Goal: Transaction & Acquisition: Purchase product/service

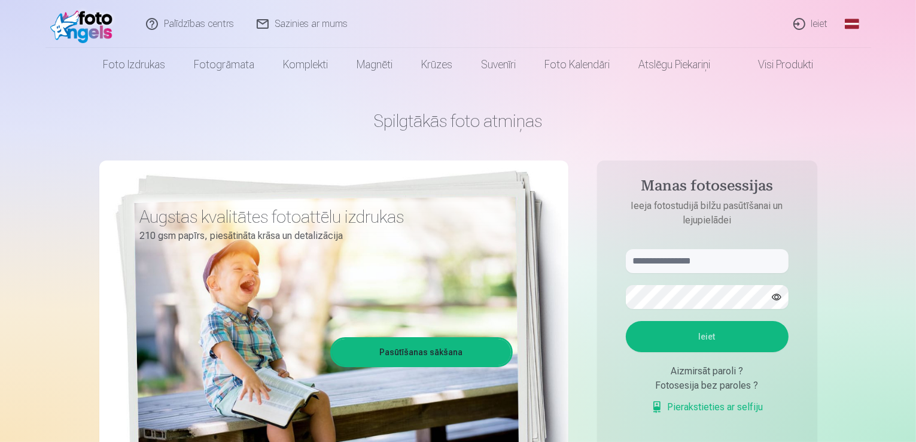
click at [822, 27] on link "Ieiet" at bounding box center [811, 24] width 57 height 48
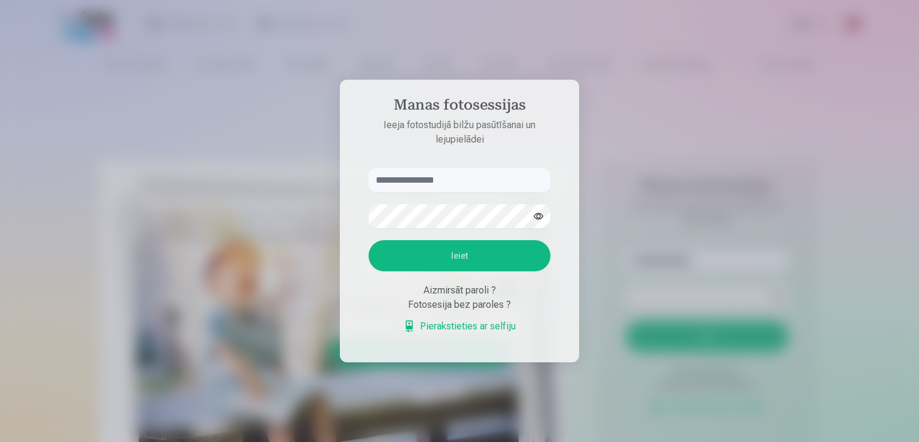
click at [450, 182] on input "text" at bounding box center [460, 180] width 182 height 24
type input "**********"
click at [461, 251] on button "Ieiet" at bounding box center [460, 255] width 182 height 31
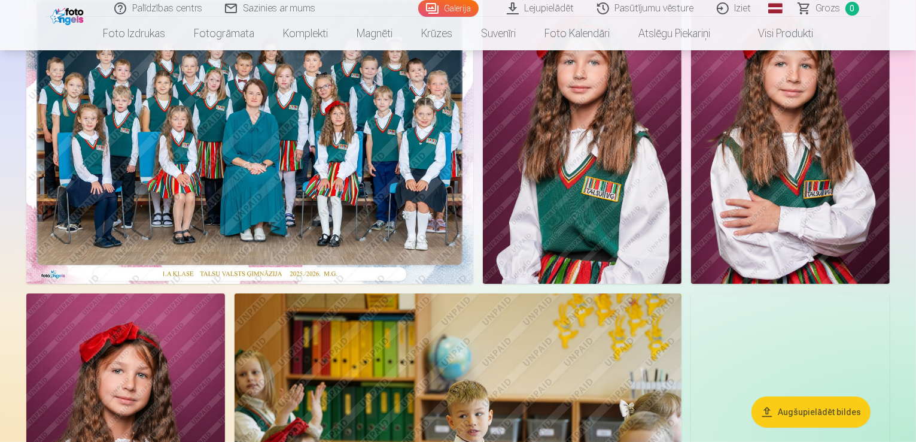
scroll to position [127, 0]
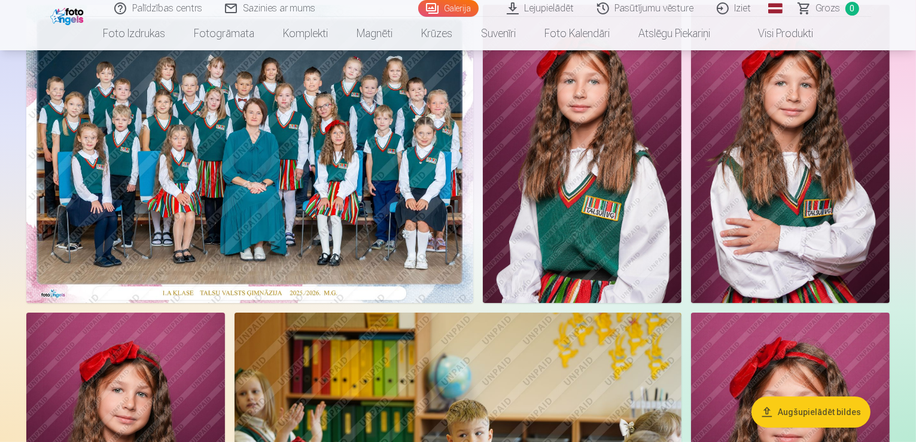
click at [473, 238] on img at bounding box center [249, 154] width 447 height 298
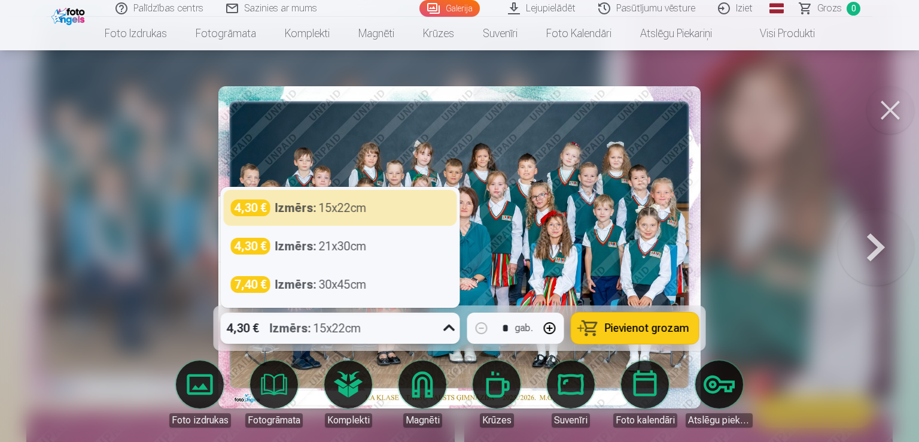
click at [445, 326] on icon at bounding box center [449, 327] width 19 height 19
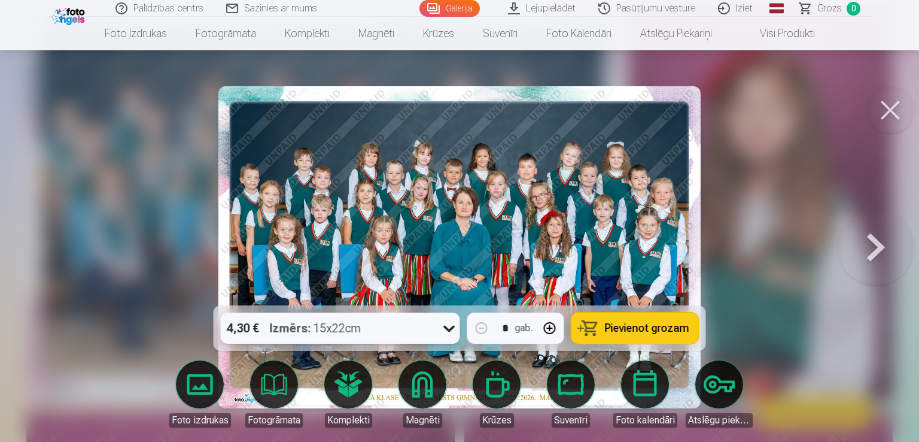
click at [445, 326] on icon at bounding box center [449, 327] width 19 height 19
click at [626, 331] on span "Pievienot grozam" at bounding box center [647, 328] width 84 height 11
click at [866, 254] on button at bounding box center [876, 247] width 77 height 92
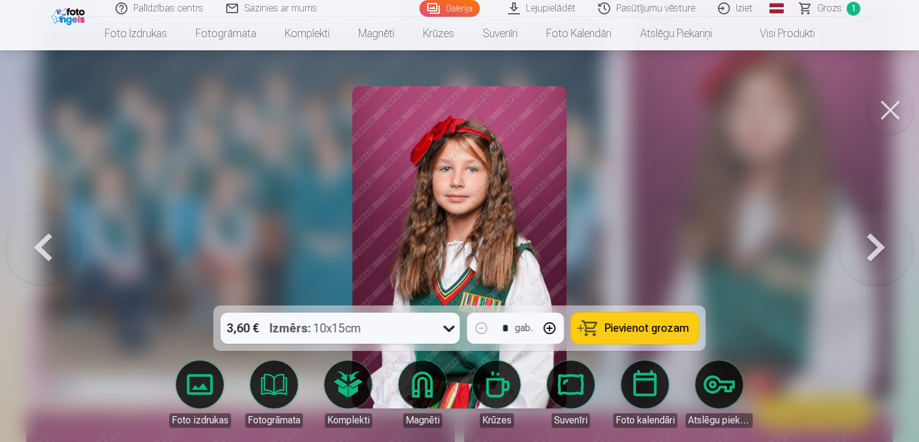
click at [866, 254] on button at bounding box center [876, 247] width 77 height 92
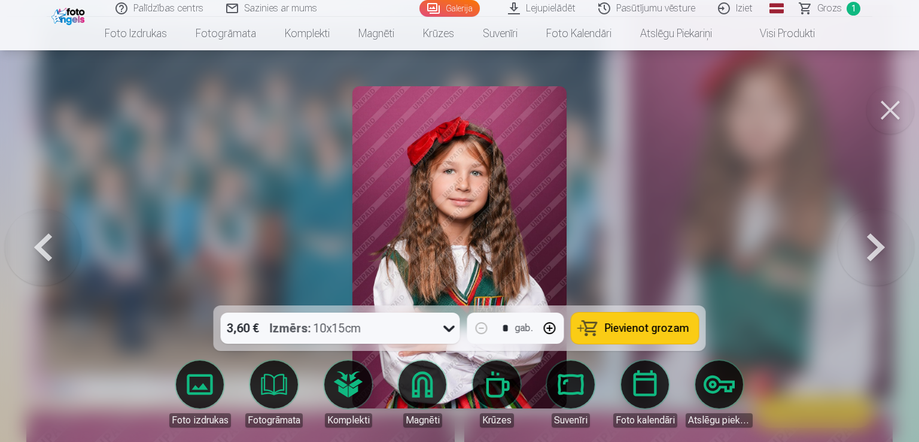
click at [866, 254] on button at bounding box center [876, 247] width 77 height 92
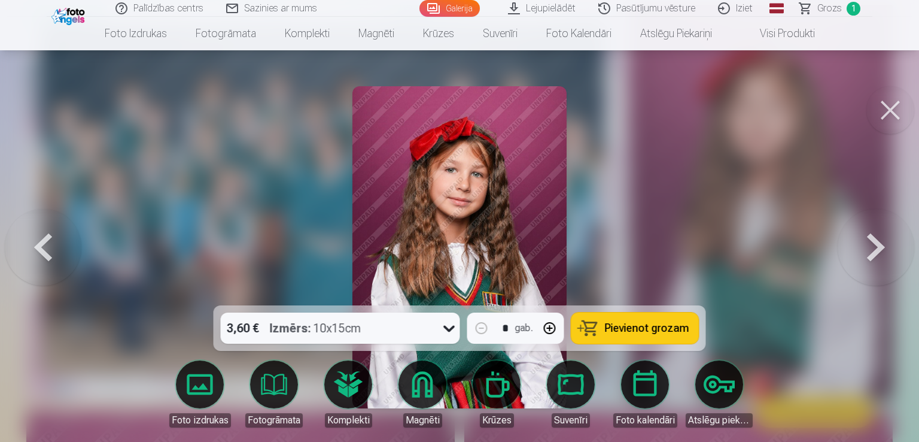
click at [866, 254] on button at bounding box center [876, 247] width 77 height 92
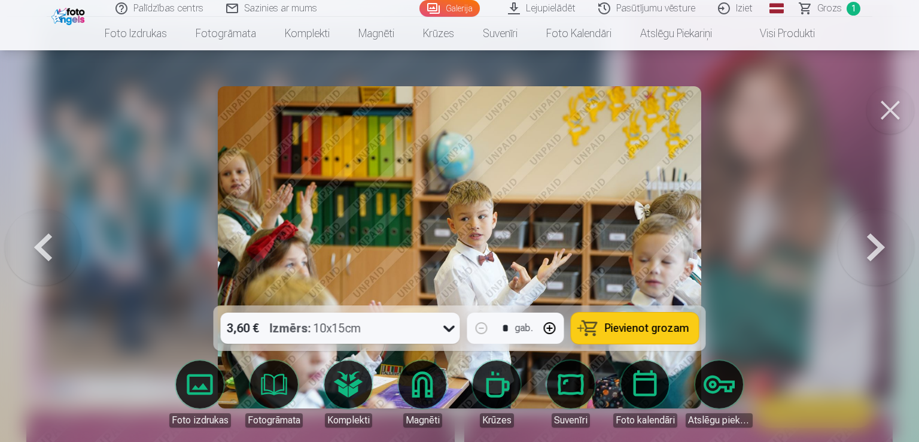
click at [866, 254] on button at bounding box center [876, 247] width 77 height 92
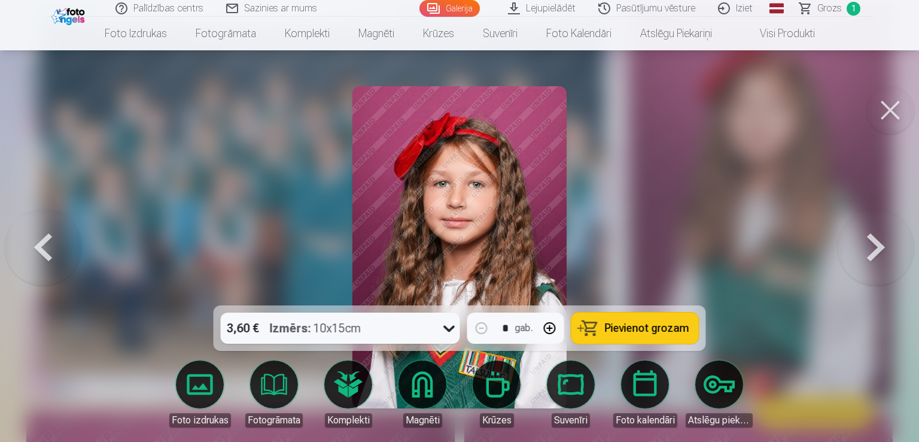
click at [866, 254] on button at bounding box center [876, 247] width 77 height 92
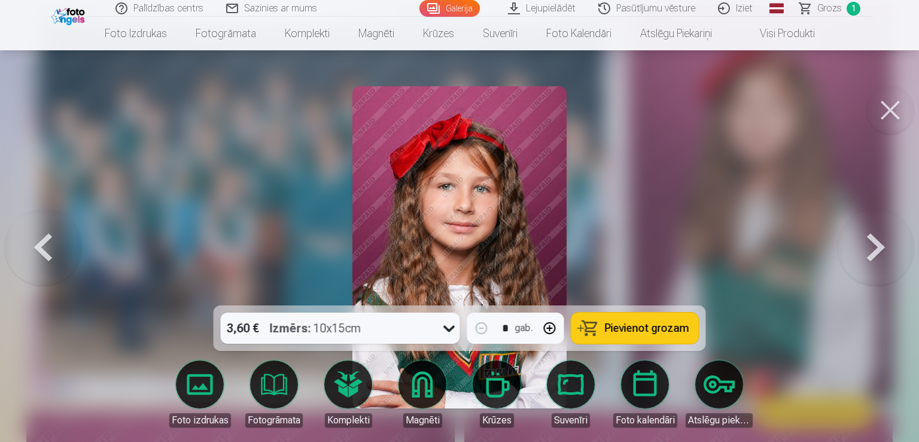
click at [866, 254] on button at bounding box center [876, 247] width 77 height 92
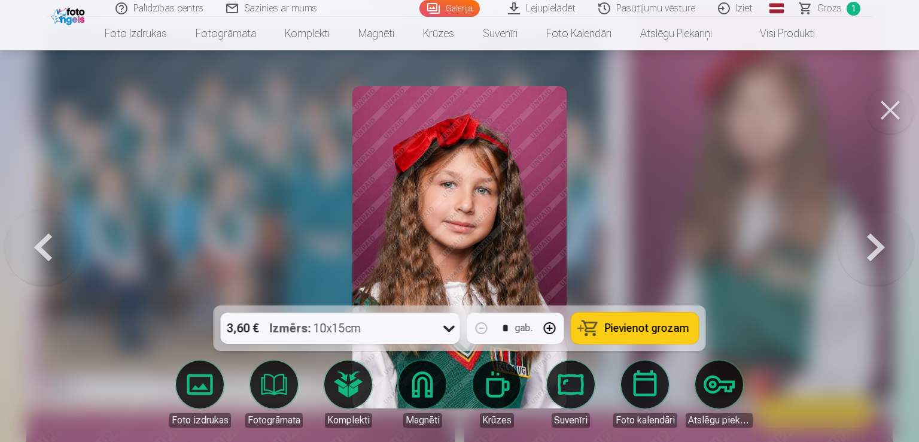
click at [866, 254] on button at bounding box center [876, 247] width 77 height 92
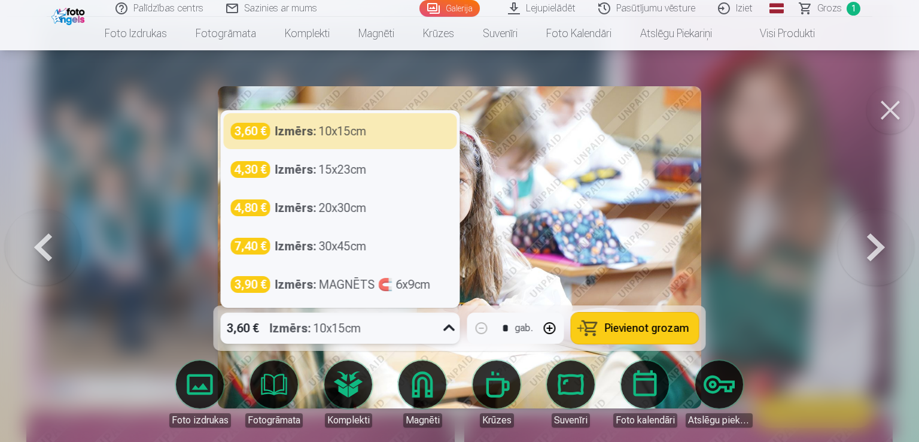
click at [448, 329] on icon at bounding box center [449, 327] width 19 height 19
click at [752, 203] on div at bounding box center [459, 221] width 919 height 442
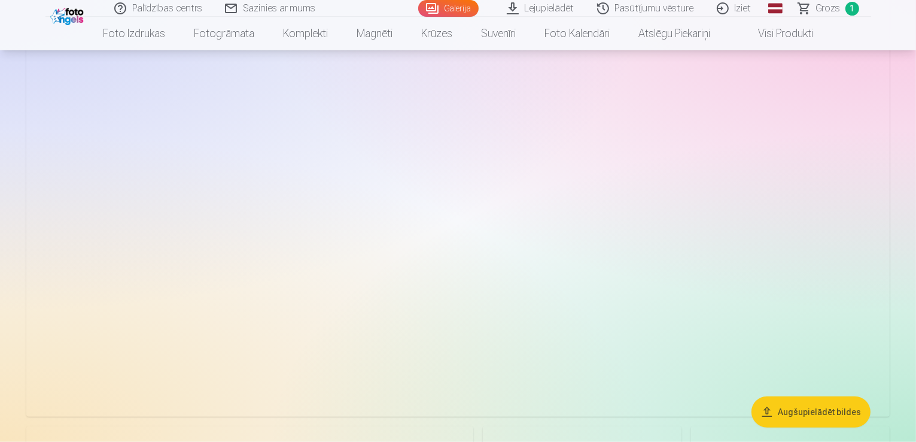
scroll to position [1170, 0]
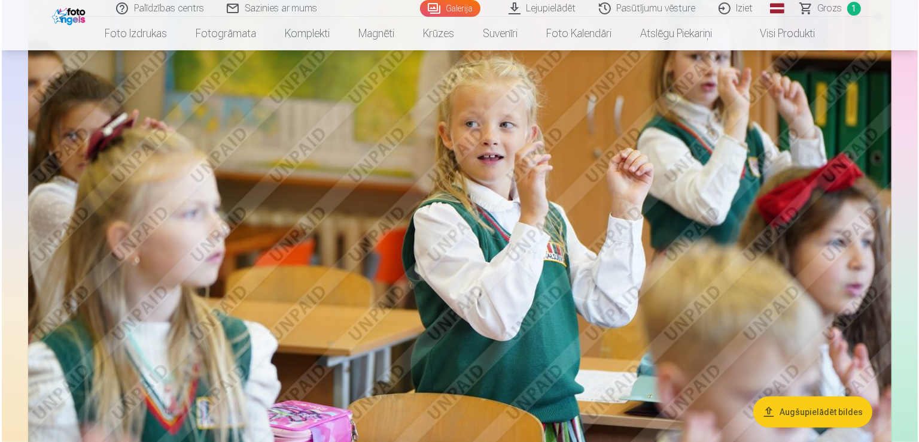
scroll to position [1172, 0]
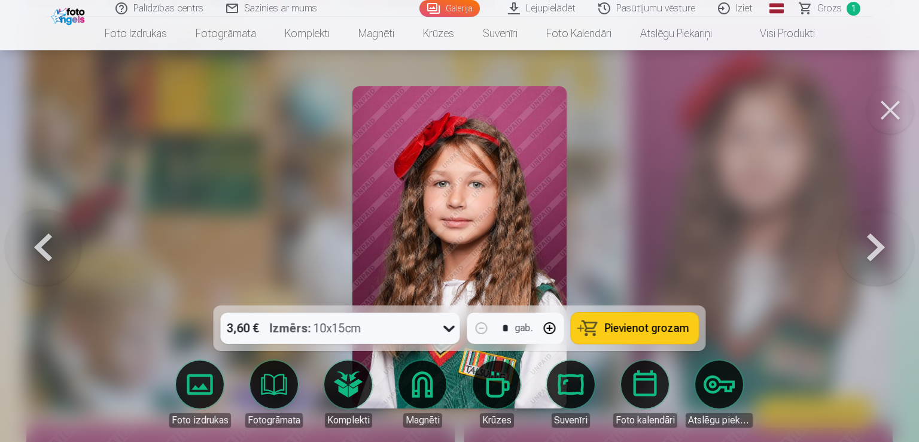
click at [633, 333] on span "Pievienot grozam" at bounding box center [647, 328] width 84 height 11
click at [870, 251] on button at bounding box center [876, 247] width 77 height 92
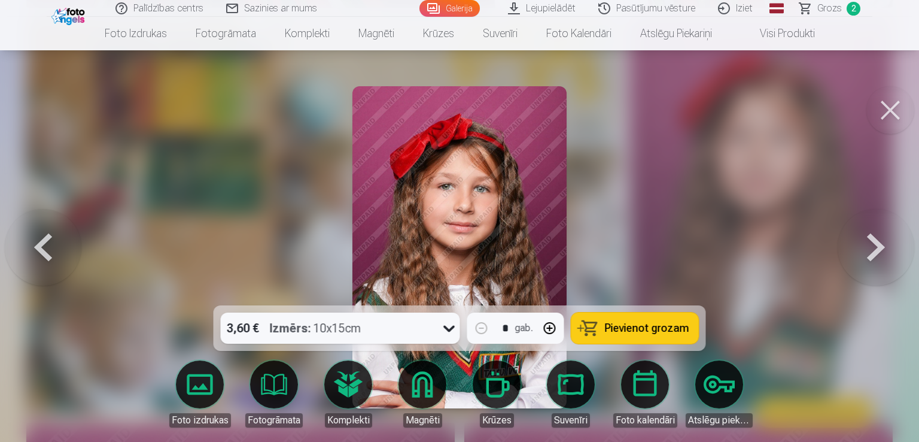
click at [870, 251] on button at bounding box center [876, 247] width 77 height 92
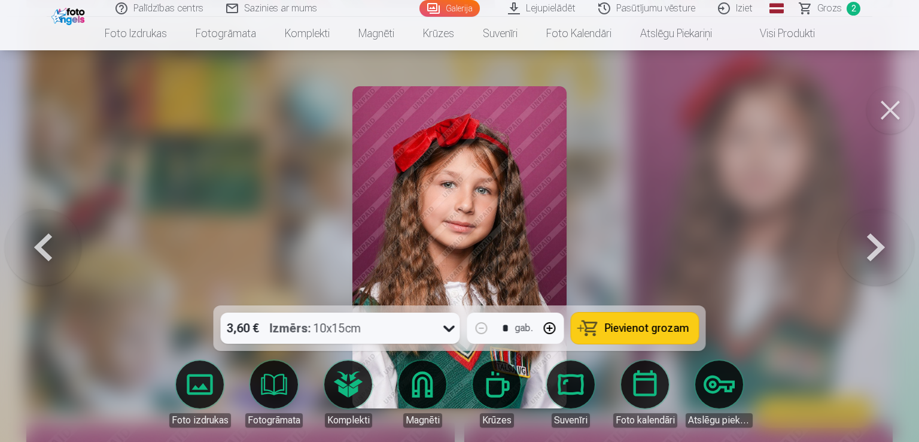
click at [870, 251] on button at bounding box center [876, 247] width 77 height 92
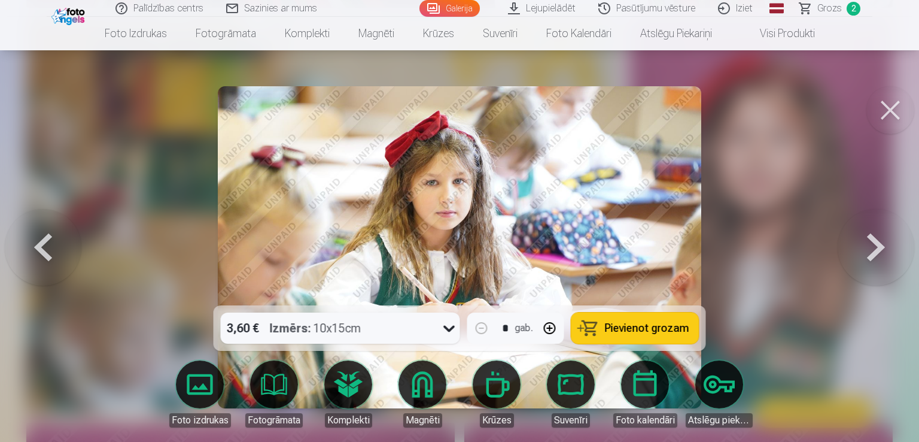
click at [870, 251] on button at bounding box center [876, 247] width 77 height 92
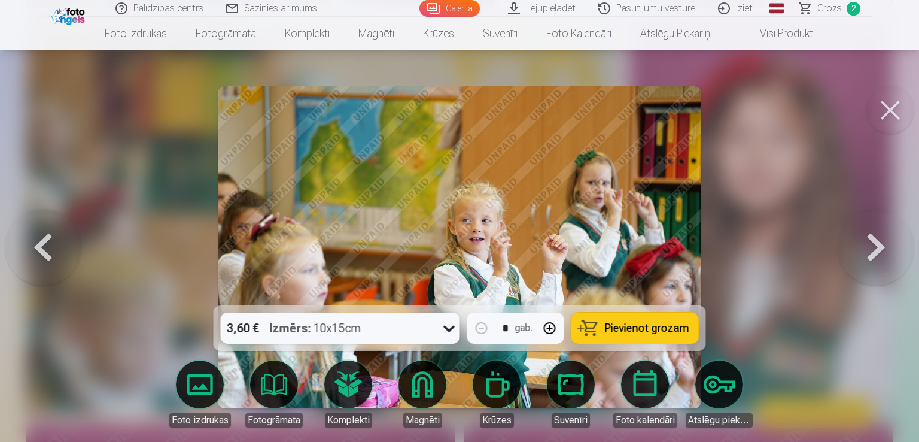
click at [870, 251] on button at bounding box center [876, 247] width 77 height 92
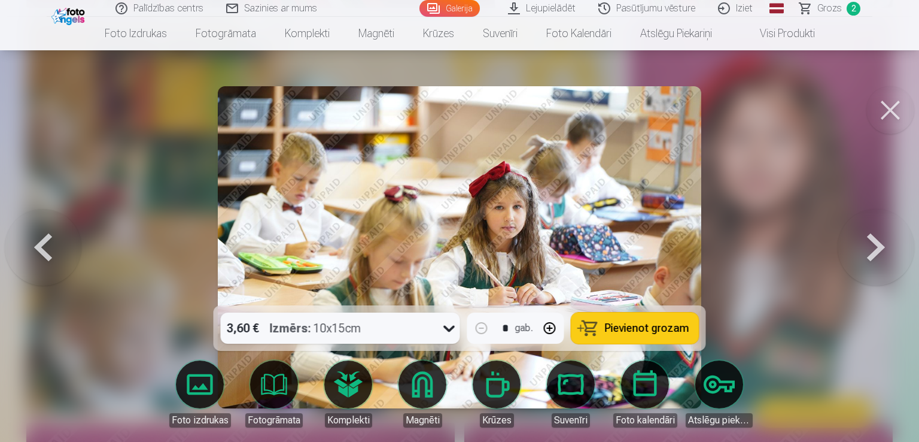
click at [870, 251] on button at bounding box center [876, 247] width 77 height 92
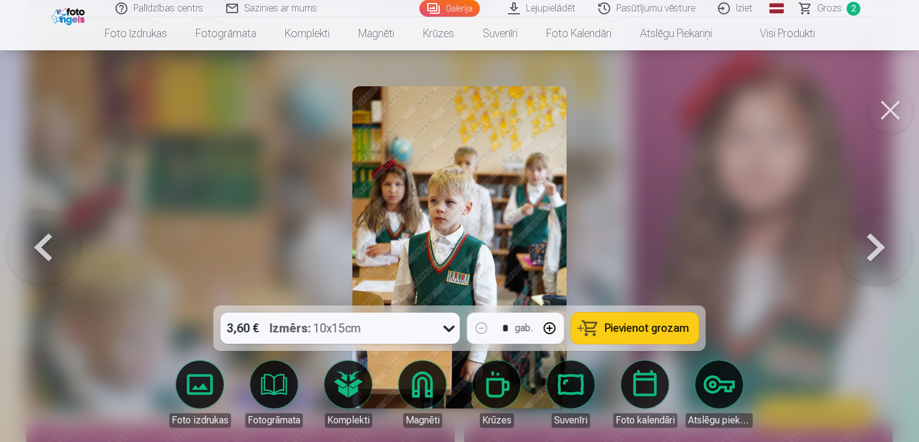
click at [870, 251] on button at bounding box center [876, 247] width 77 height 92
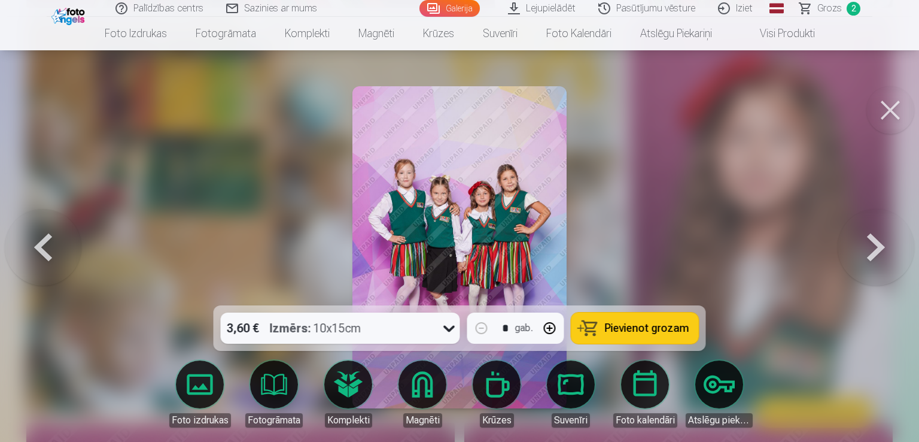
click at [870, 251] on button at bounding box center [876, 247] width 77 height 92
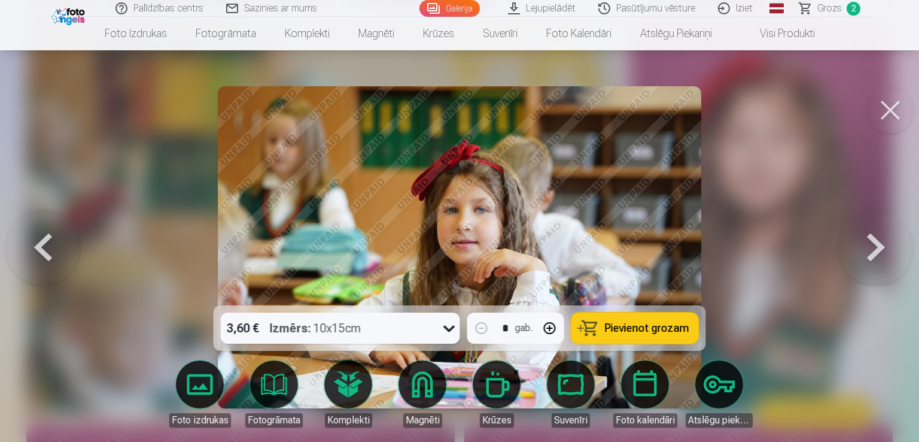
click at [870, 251] on button at bounding box center [876, 247] width 77 height 92
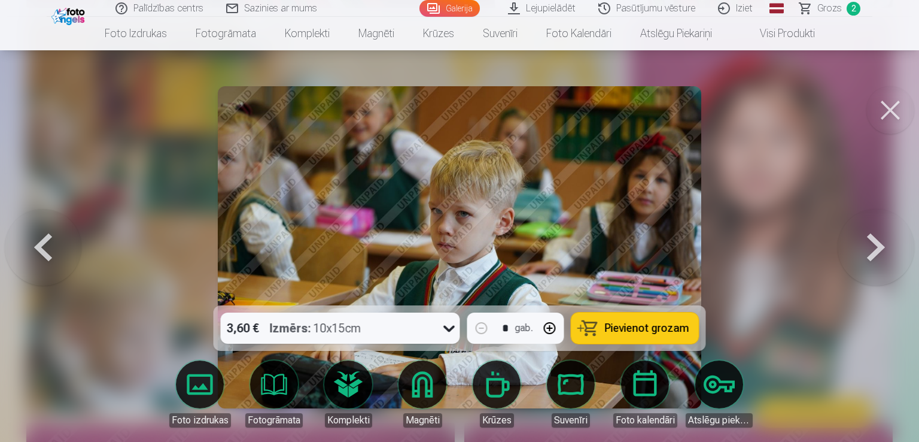
click at [870, 251] on button at bounding box center [876, 247] width 77 height 92
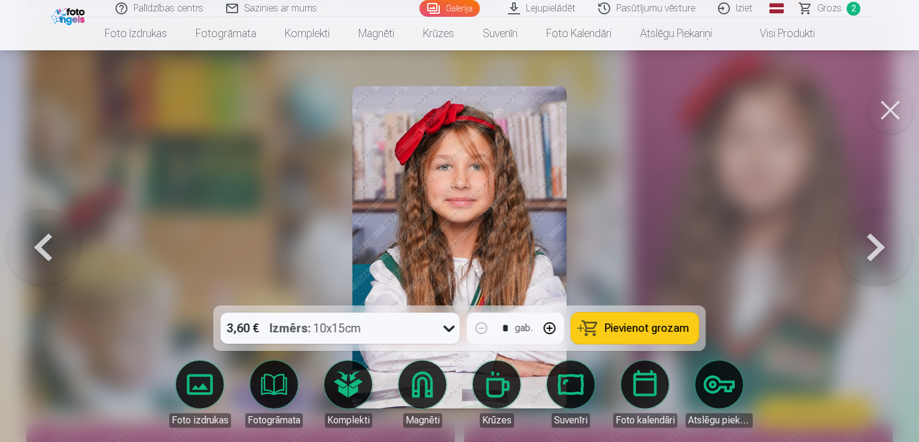
click at [879, 242] on button at bounding box center [876, 247] width 77 height 92
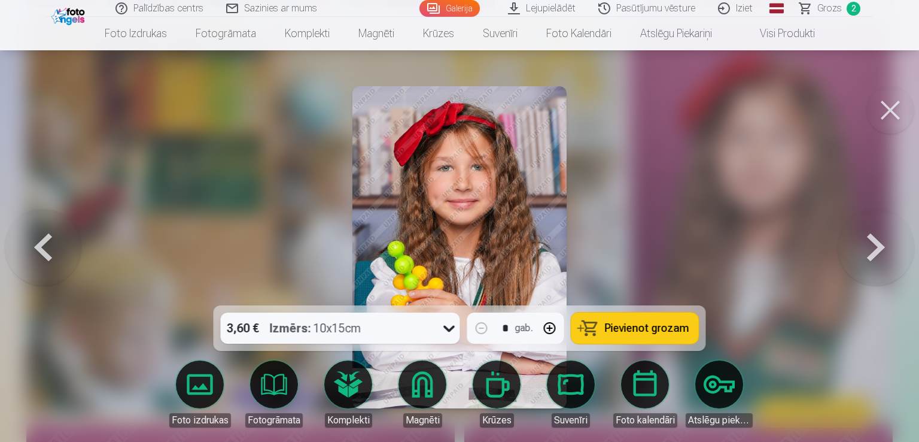
click at [881, 247] on button at bounding box center [876, 247] width 77 height 92
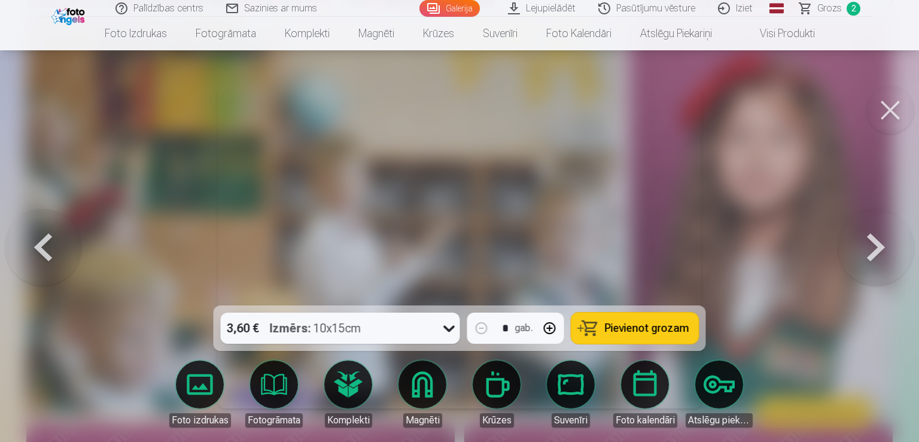
click at [881, 247] on button at bounding box center [876, 247] width 77 height 92
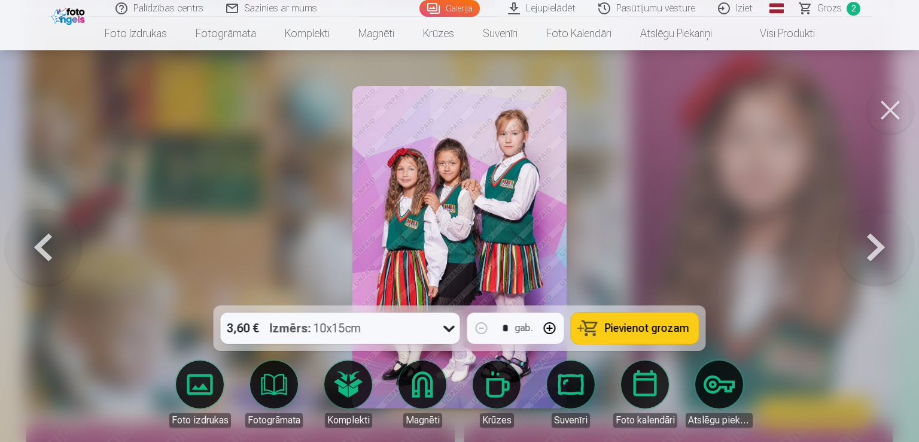
click at [881, 247] on button at bounding box center [876, 247] width 77 height 92
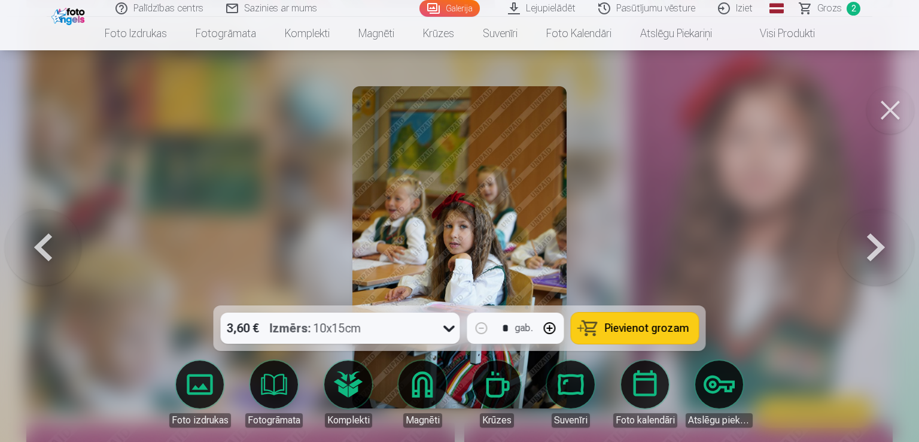
click at [34, 242] on button at bounding box center [43, 247] width 77 height 92
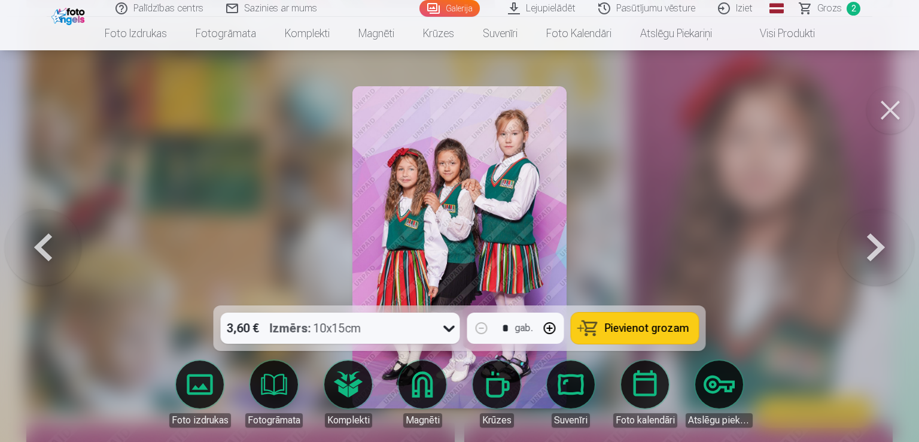
click at [34, 242] on button at bounding box center [43, 247] width 77 height 92
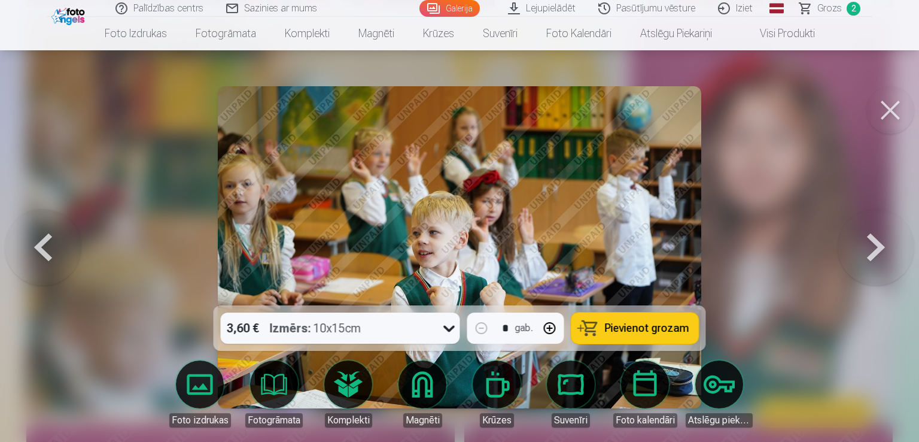
click at [882, 109] on button at bounding box center [890, 110] width 48 height 48
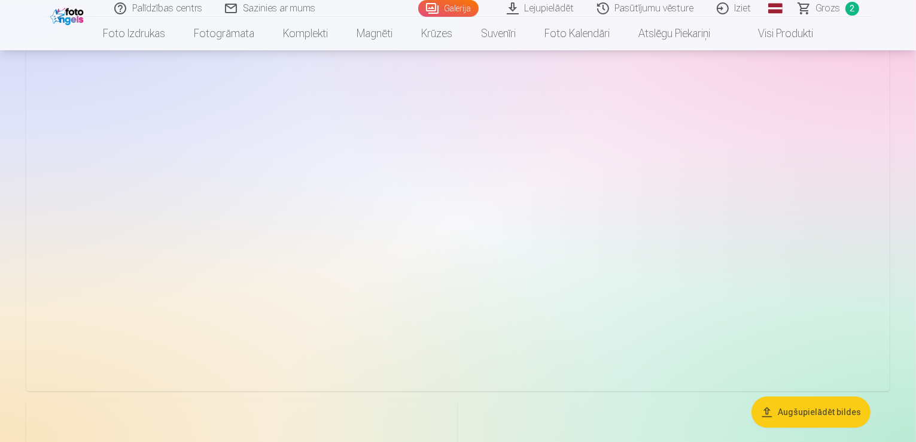
scroll to position [3754, 0]
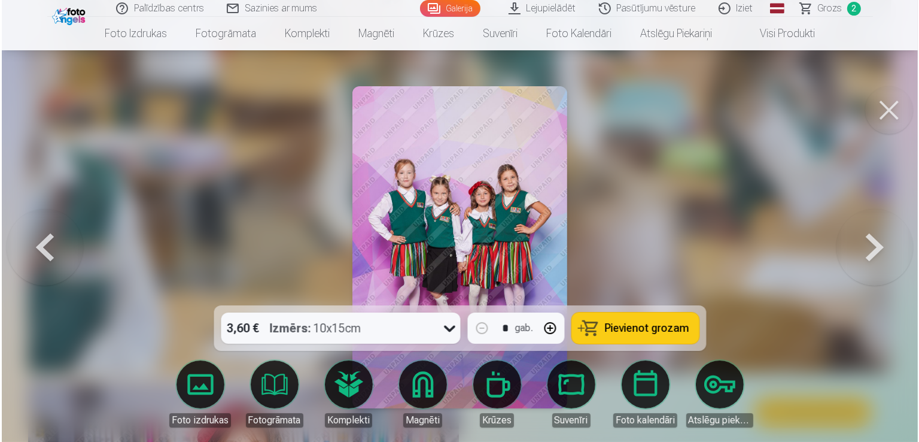
scroll to position [3765, 0]
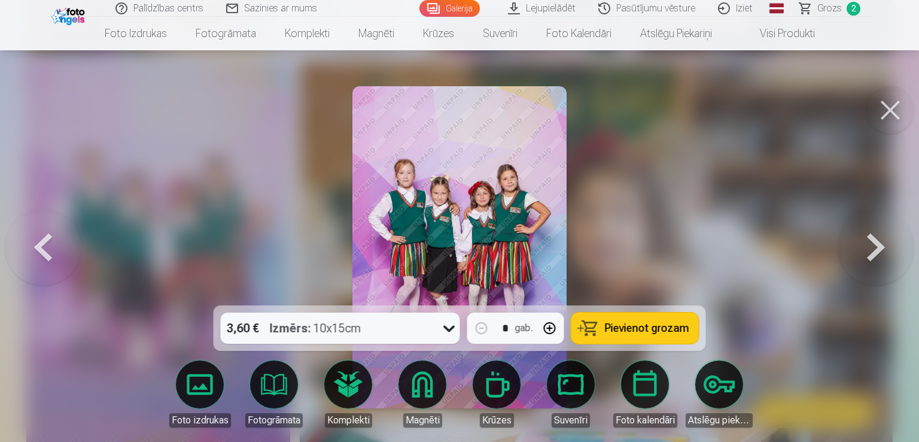
click at [634, 329] on span "Pievienot grozam" at bounding box center [647, 328] width 84 height 11
click at [878, 252] on button at bounding box center [876, 247] width 77 height 92
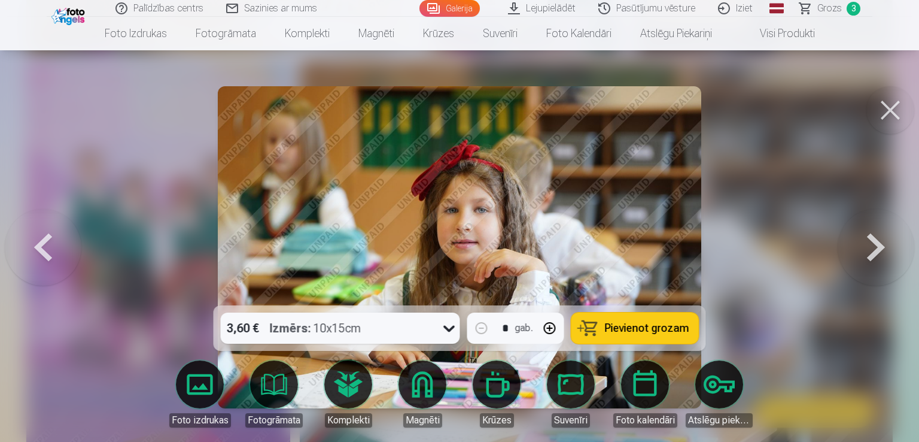
click at [878, 252] on button at bounding box center [876, 247] width 77 height 92
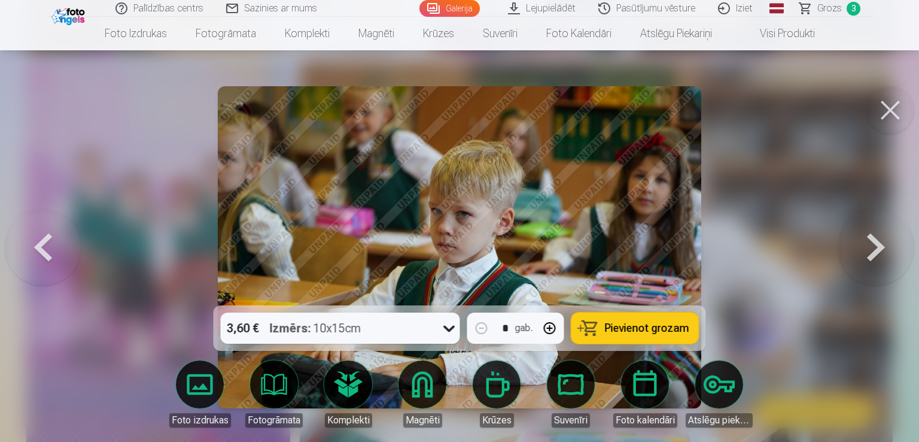
click at [878, 252] on button at bounding box center [876, 247] width 77 height 92
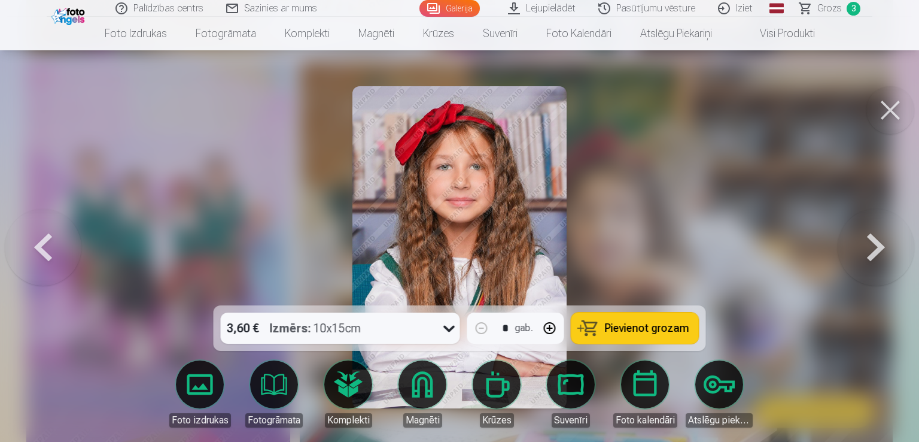
click at [878, 252] on button at bounding box center [876, 247] width 77 height 92
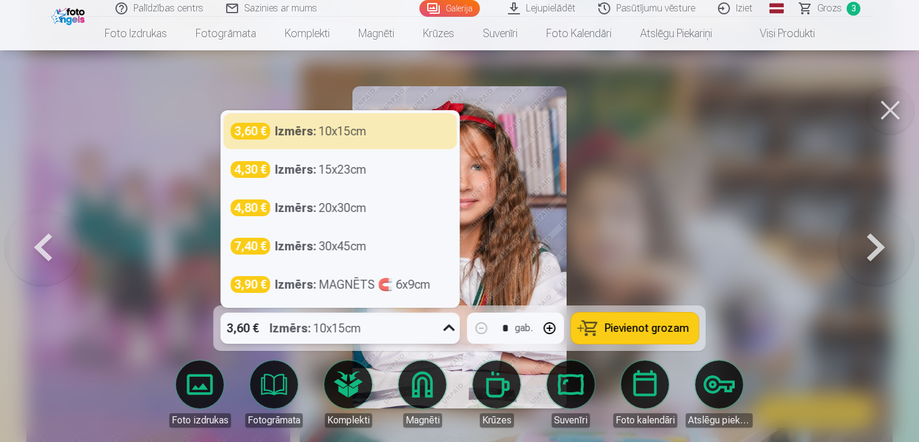
click at [441, 333] on icon at bounding box center [449, 327] width 19 height 19
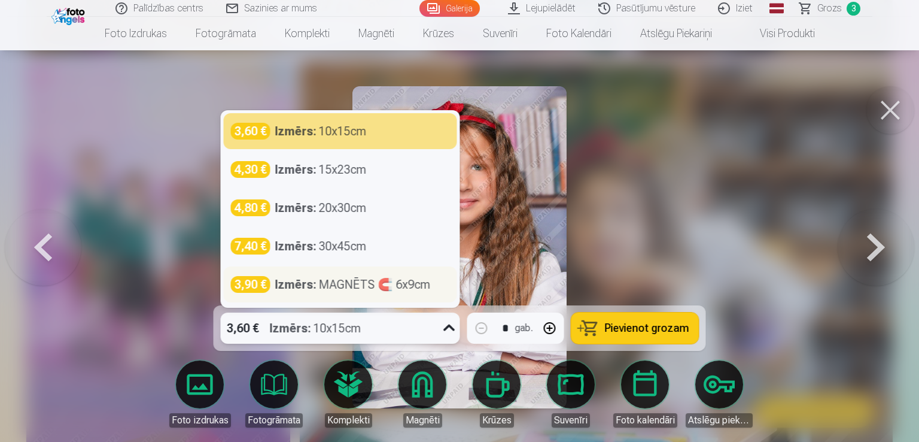
click at [329, 283] on div "Izmērs : MAGNĒTS 🧲 6x9cm" at bounding box center [353, 284] width 156 height 17
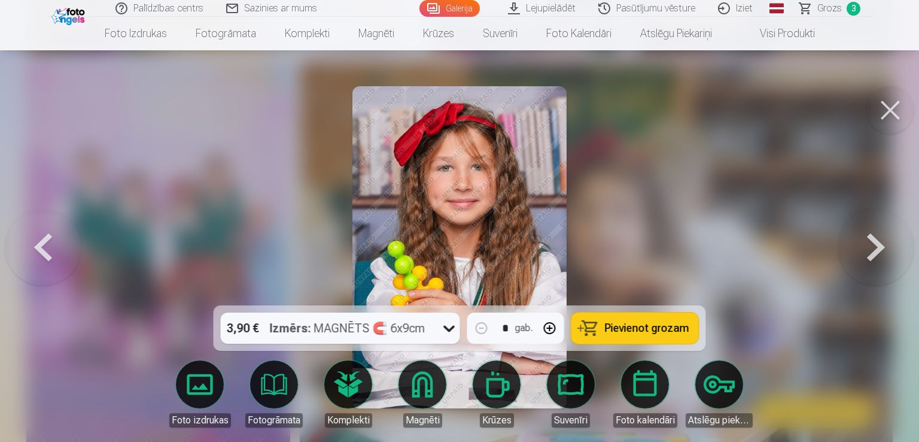
click at [551, 331] on button "button" at bounding box center [550, 328] width 29 height 29
click at [651, 323] on span "Pievienot grozam" at bounding box center [647, 328] width 84 height 11
type input "*"
click at [869, 251] on button at bounding box center [876, 247] width 77 height 92
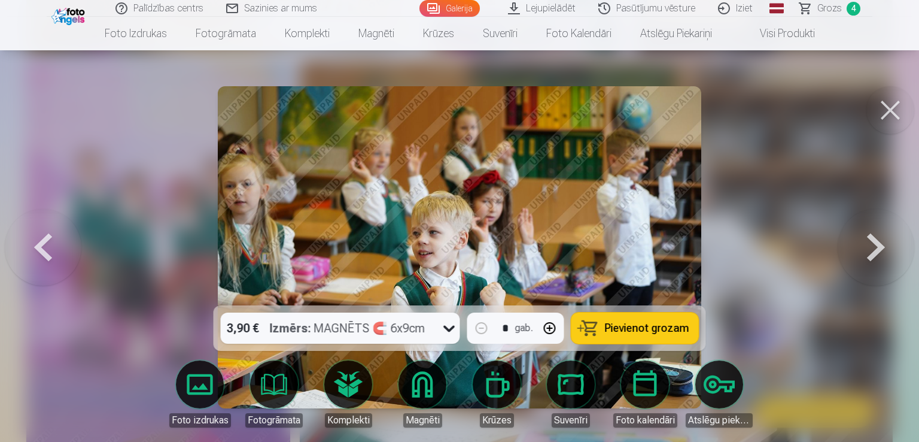
click at [869, 251] on button at bounding box center [876, 247] width 77 height 92
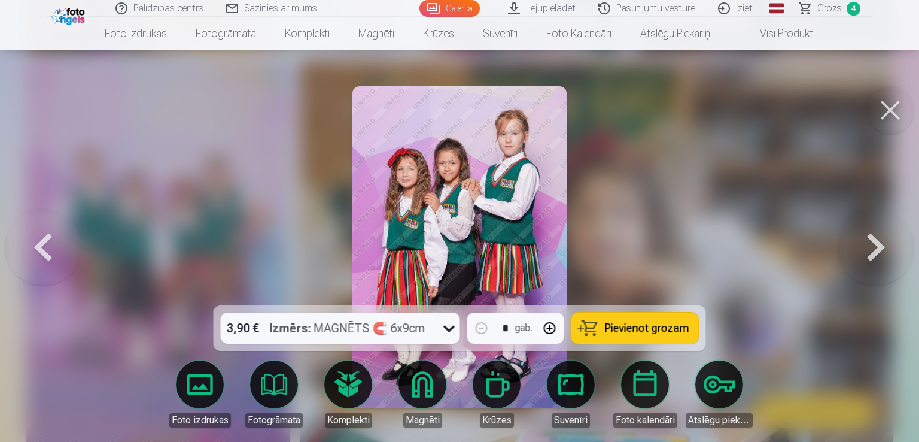
click at [869, 251] on button at bounding box center [876, 247] width 77 height 92
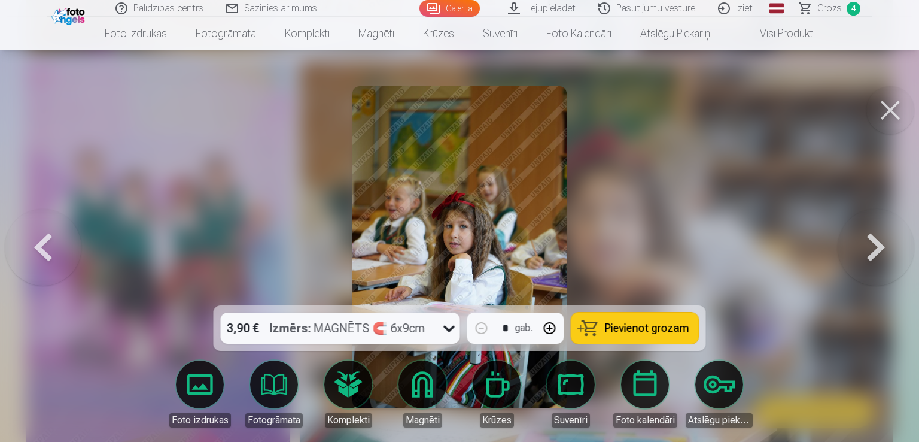
click at [869, 251] on button at bounding box center [876, 247] width 77 height 92
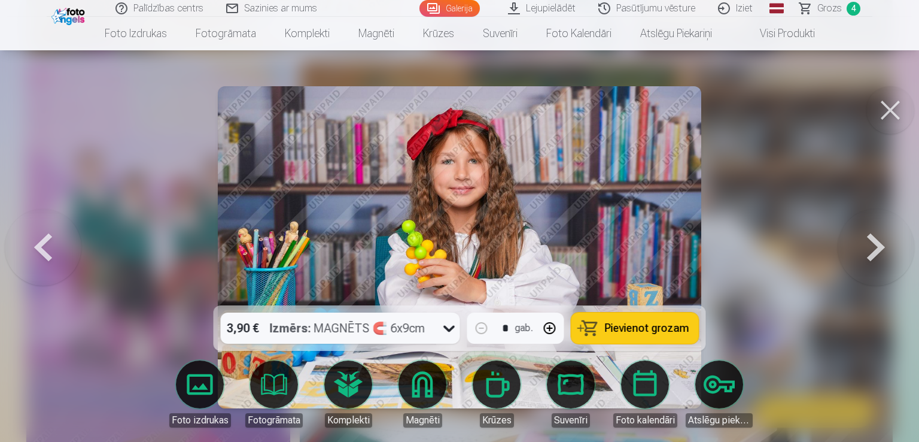
click at [869, 251] on button at bounding box center [876, 247] width 77 height 92
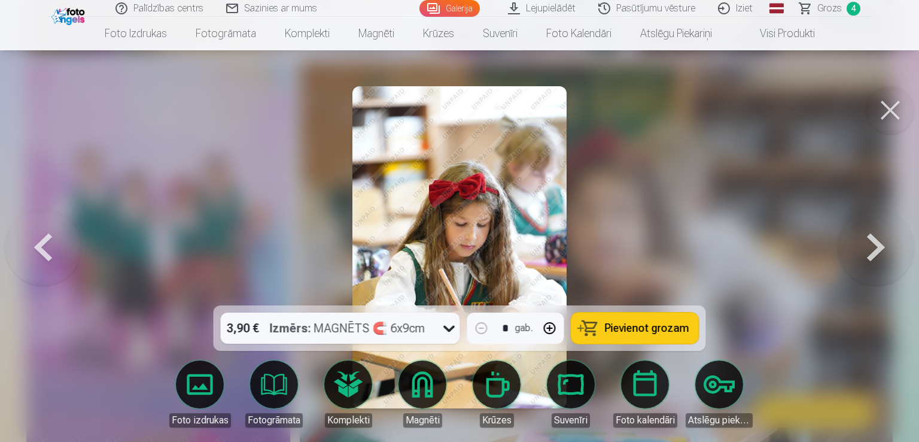
click at [869, 251] on button at bounding box center [876, 247] width 77 height 92
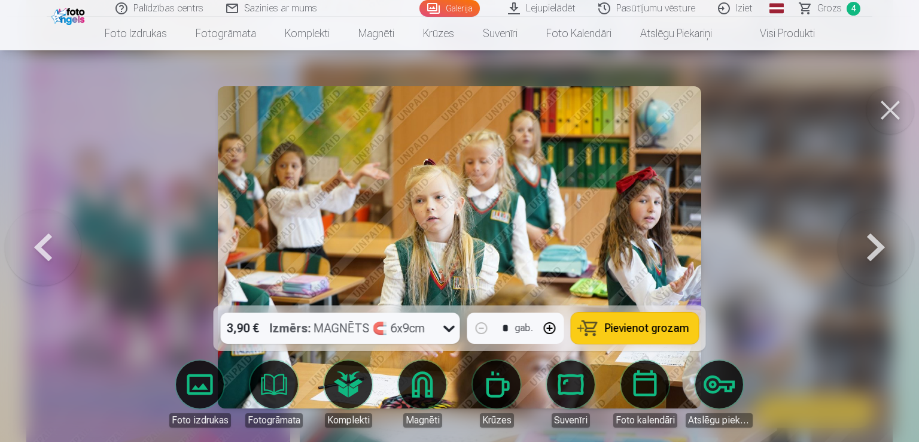
click at [869, 251] on button at bounding box center [876, 247] width 77 height 92
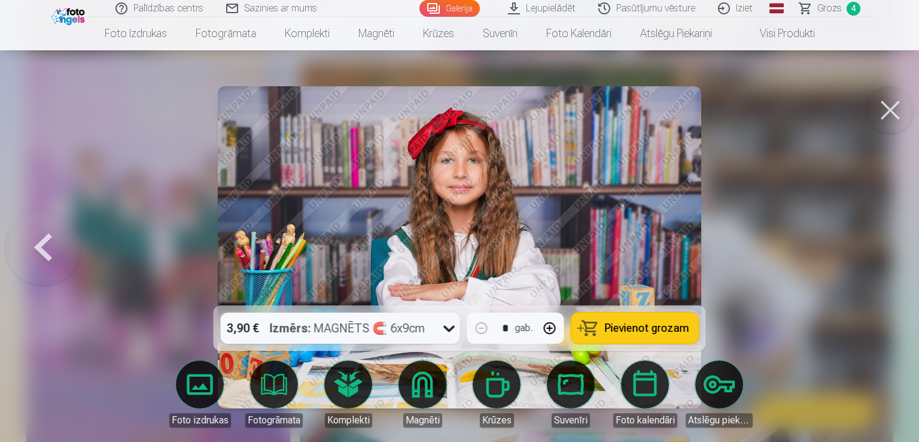
click at [869, 251] on div at bounding box center [459, 221] width 919 height 442
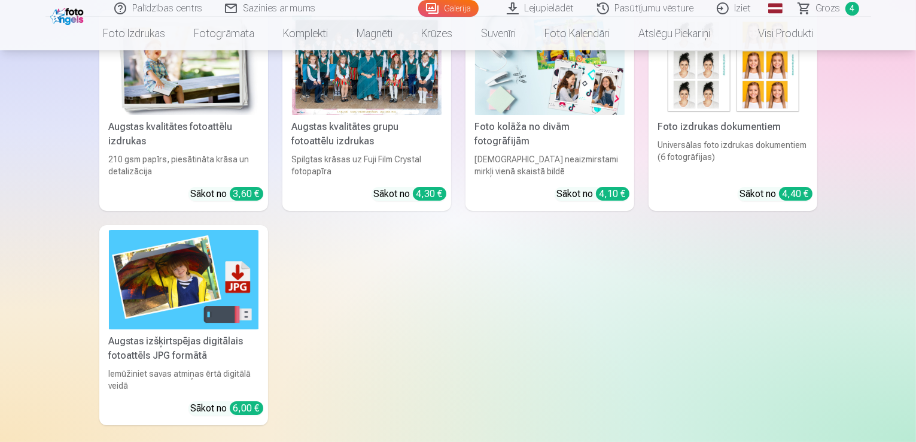
scroll to position [4602, 0]
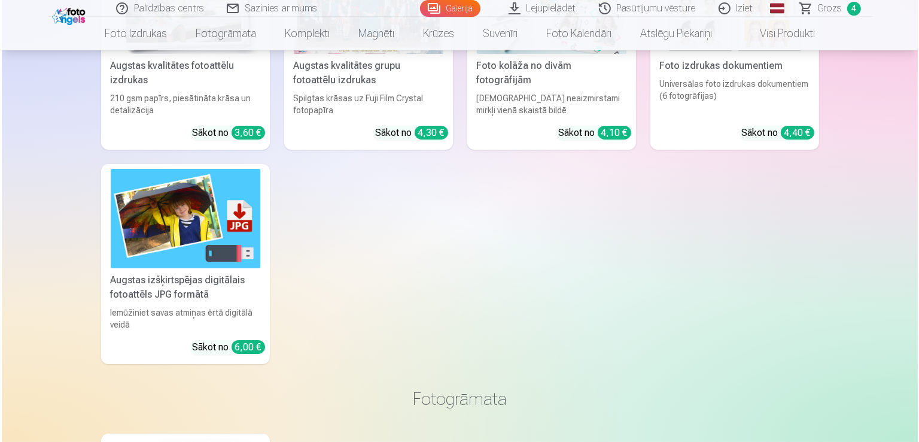
scroll to position [4615, 0]
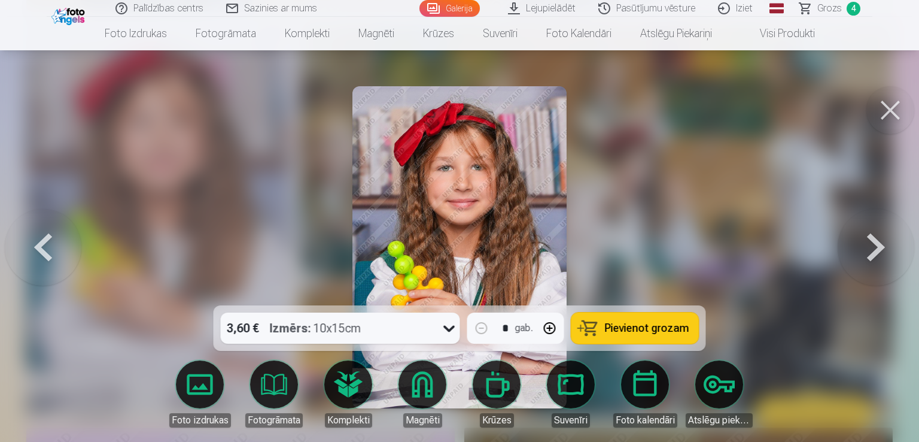
click at [552, 326] on button "button" at bounding box center [550, 328] width 29 height 29
click at [644, 329] on span "Pievienot grozam" at bounding box center [647, 328] width 84 height 11
type input "*"
click at [834, 11] on span "Grozs" at bounding box center [829, 8] width 25 height 14
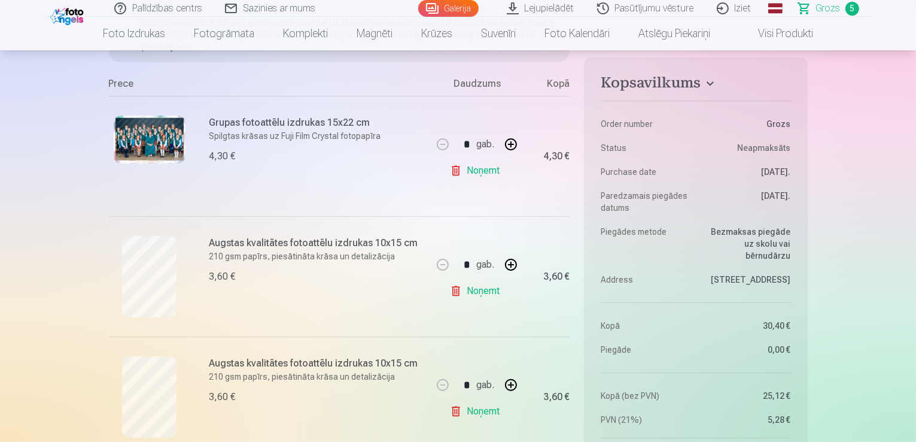
scroll to position [255, 0]
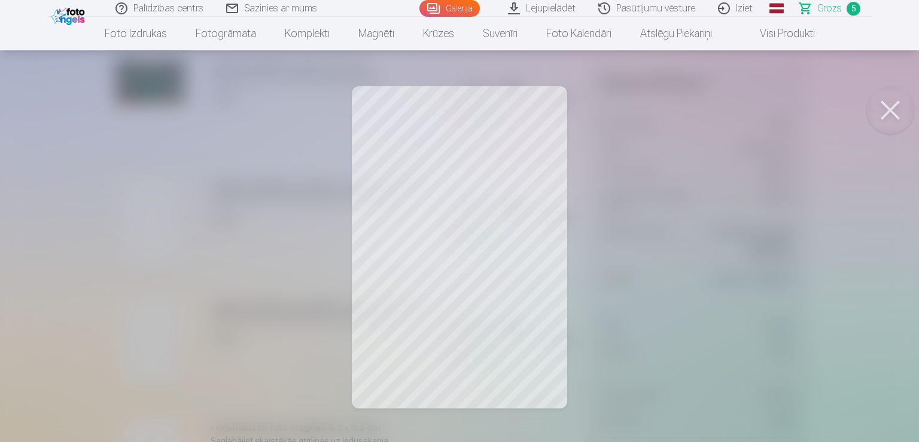
click at [893, 105] on button at bounding box center [890, 110] width 48 height 48
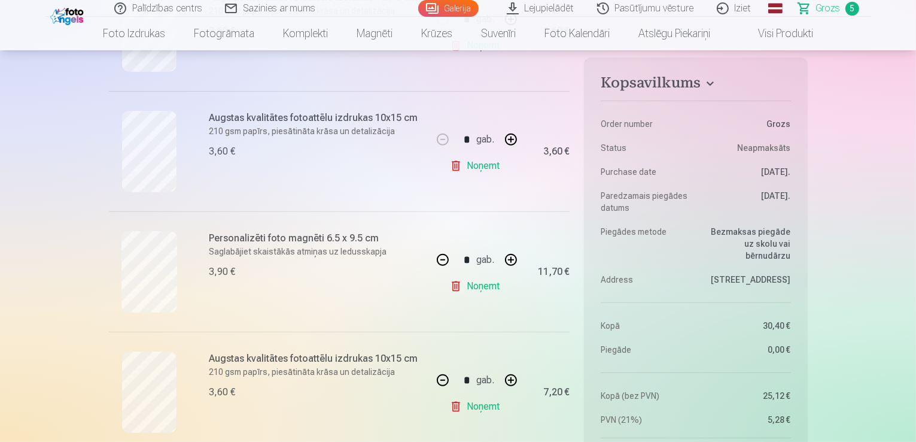
scroll to position [445, 0]
click at [444, 257] on button "button" at bounding box center [442, 259] width 29 height 29
type input "*"
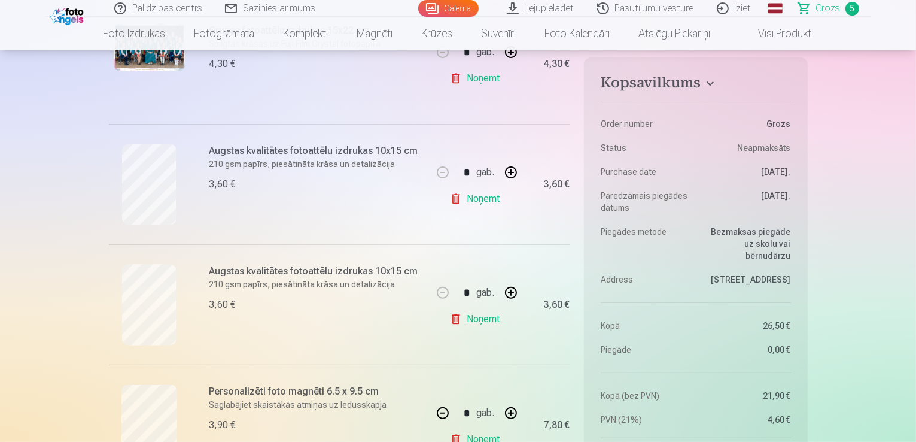
scroll to position [299, 0]
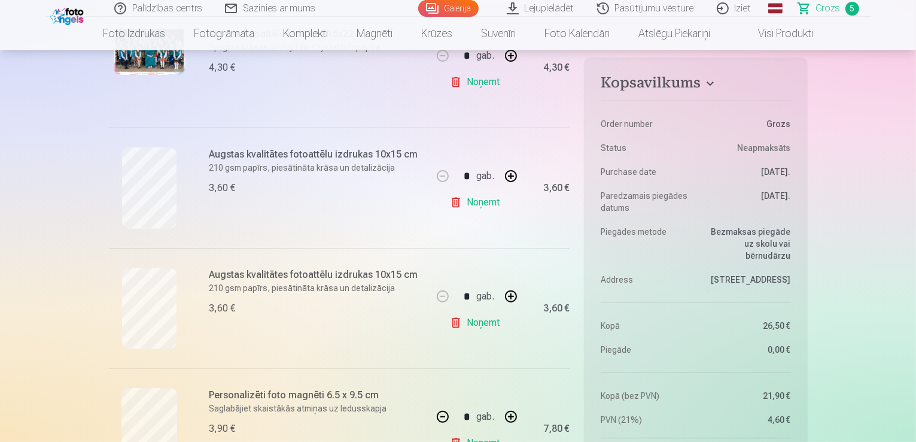
click at [478, 204] on link "Noņemt" at bounding box center [477, 202] width 54 height 24
type input "*"
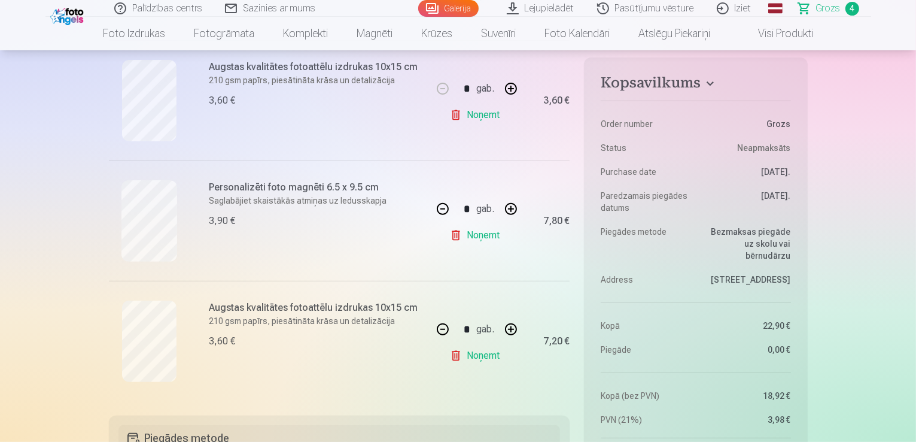
scroll to position [387, 0]
click at [445, 324] on button "button" at bounding box center [442, 328] width 29 height 29
type input "*"
click at [445, 324] on div "* gab." at bounding box center [476, 328] width 97 height 29
click at [471, 352] on link "Noņemt" at bounding box center [477, 355] width 54 height 24
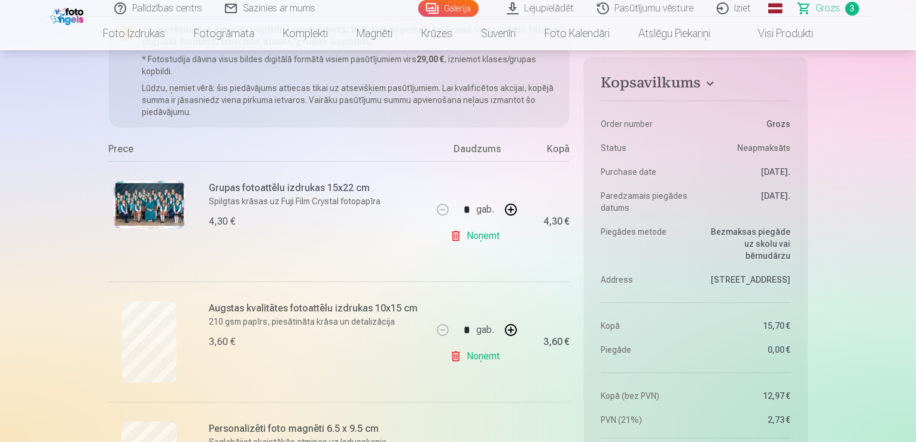
scroll to position [145, 0]
click at [69, 19] on img at bounding box center [68, 15] width 37 height 20
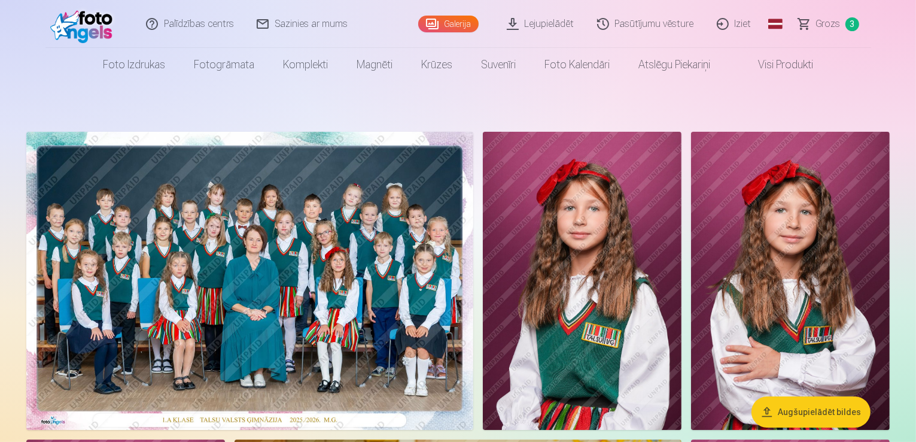
click at [639, 22] on link "Pasūtījumu vēsture" at bounding box center [646, 24] width 120 height 48
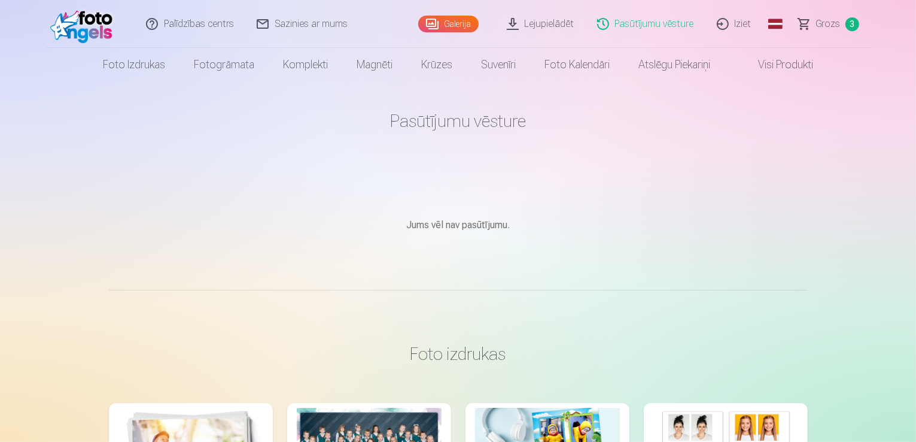
click at [792, 64] on link "Visi produkti" at bounding box center [776, 65] width 103 height 34
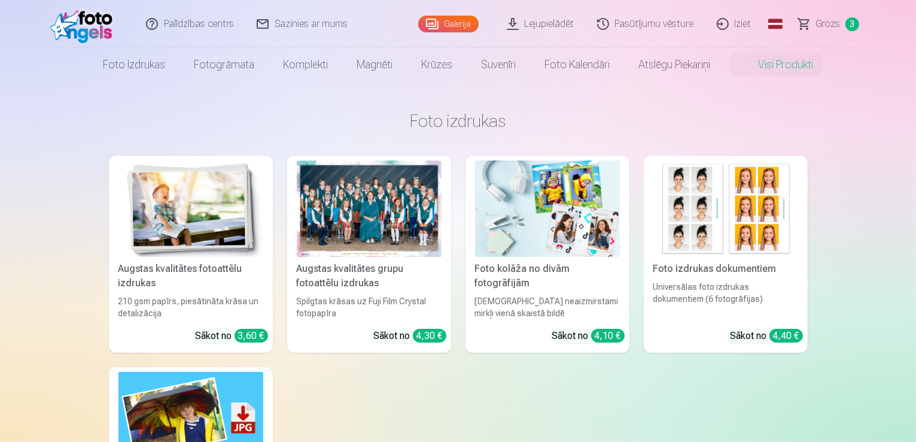
click at [777, 65] on link "Visi produkti" at bounding box center [776, 65] width 103 height 34
click at [451, 22] on link "Galerija" at bounding box center [448, 24] width 60 height 17
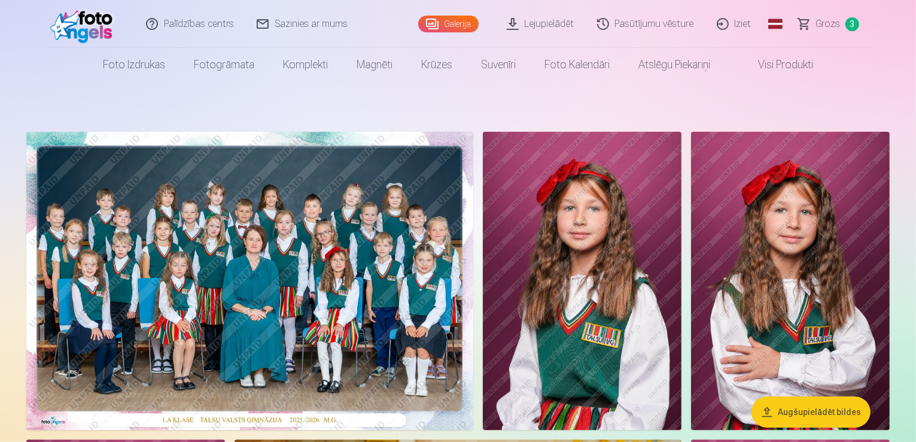
click at [778, 71] on link "Visi produkti" at bounding box center [776, 65] width 103 height 34
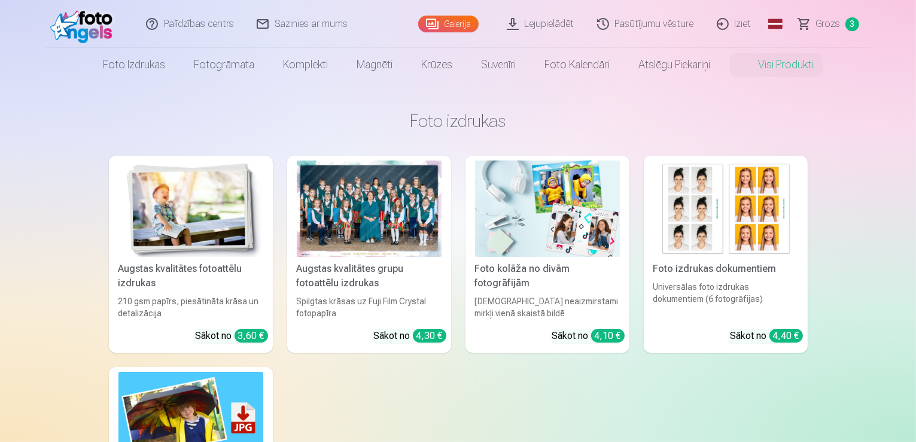
click at [189, 30] on link "Palīdzības centrs" at bounding box center [190, 24] width 111 height 48
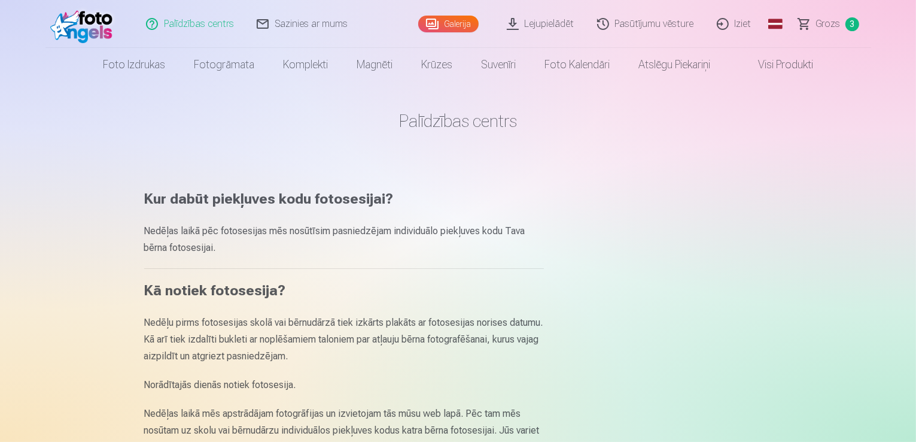
click at [84, 29] on img at bounding box center [84, 24] width 69 height 38
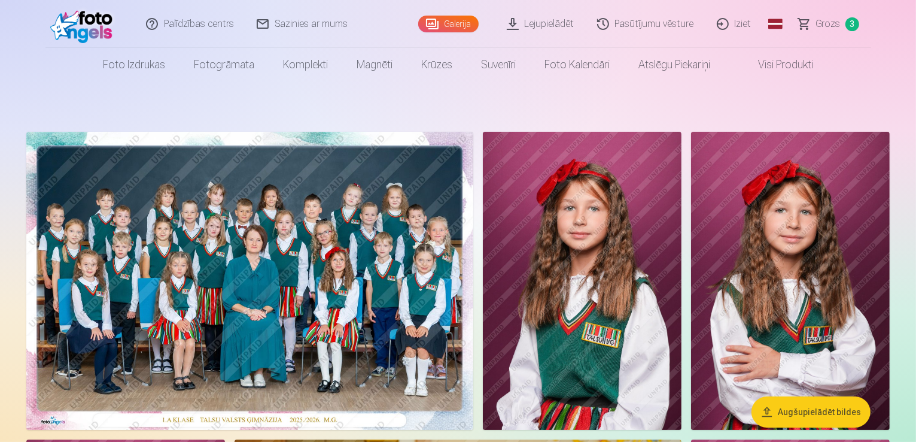
click at [845, 27] on link "Grozs 3" at bounding box center [829, 24] width 84 height 48
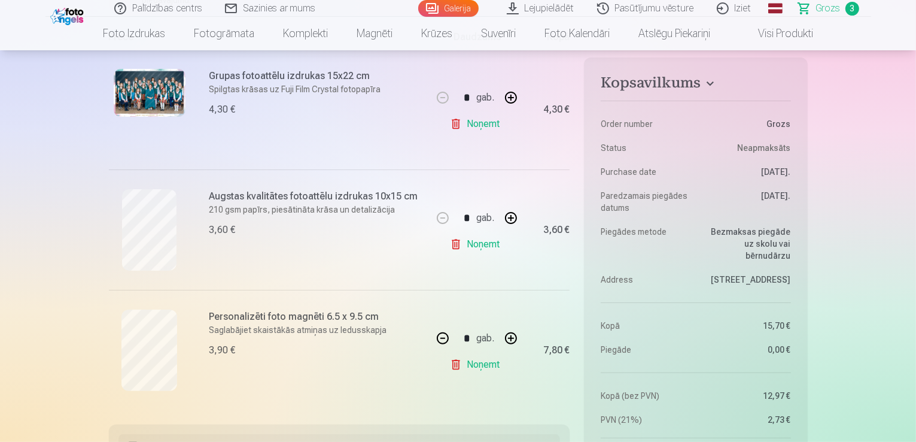
scroll to position [258, 0]
click at [443, 337] on button "button" at bounding box center [442, 337] width 29 height 29
type input "*"
click at [472, 360] on link "Noņemt" at bounding box center [477, 364] width 54 height 24
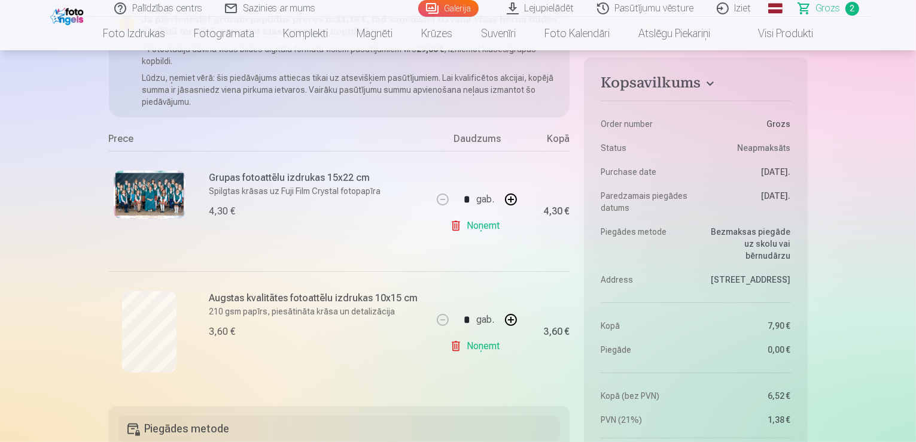
scroll to position [212, 0]
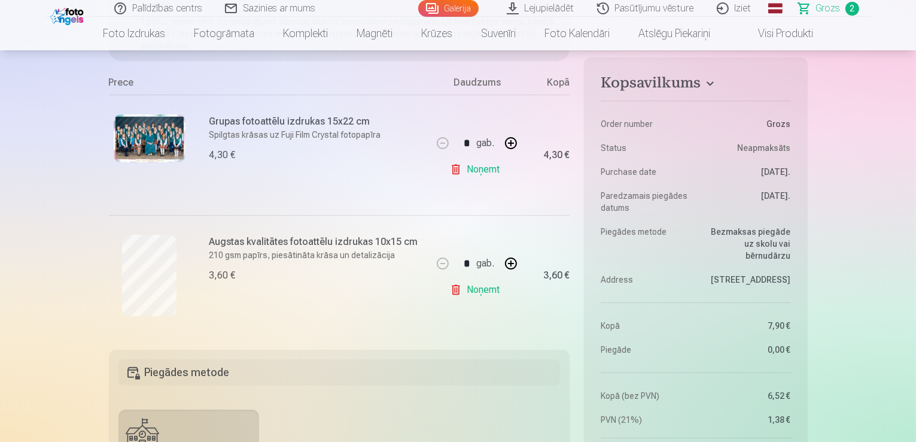
click at [450, 10] on link "Galerija" at bounding box center [448, 8] width 60 height 17
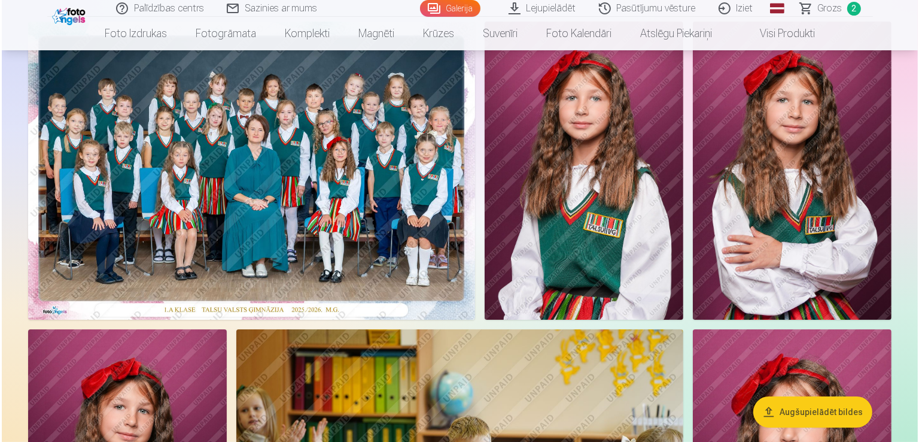
scroll to position [127, 0]
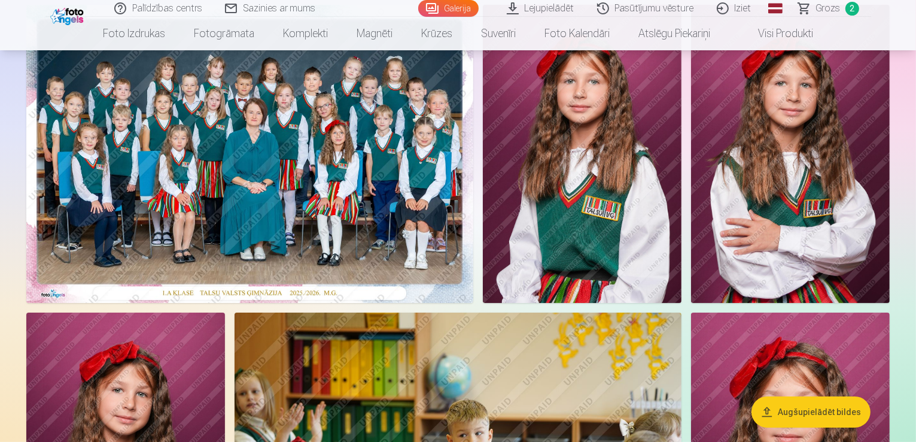
click at [682, 205] on img at bounding box center [582, 154] width 199 height 298
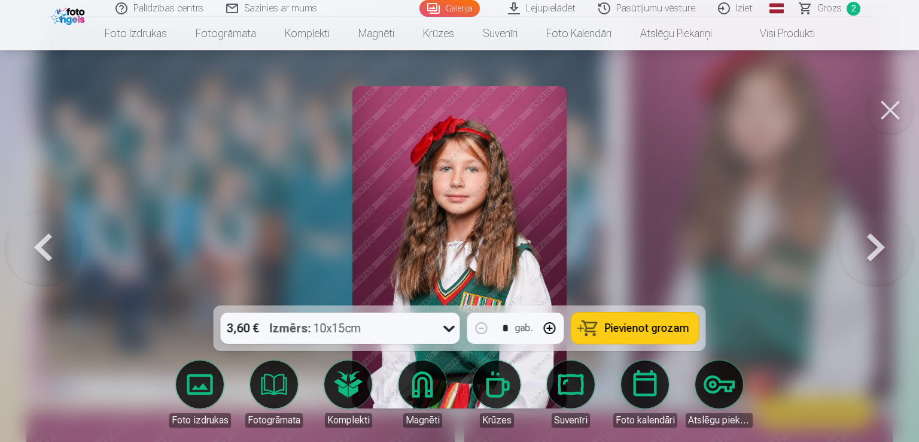
click at [633, 327] on span "Pievienot grozam" at bounding box center [647, 328] width 84 height 11
click at [835, 10] on span "Grozs" at bounding box center [829, 8] width 25 height 14
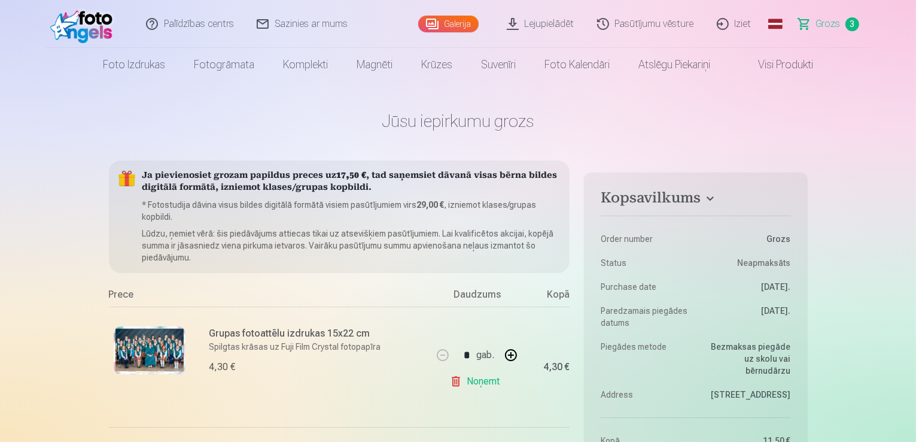
click at [456, 26] on link "Galerija" at bounding box center [448, 24] width 60 height 17
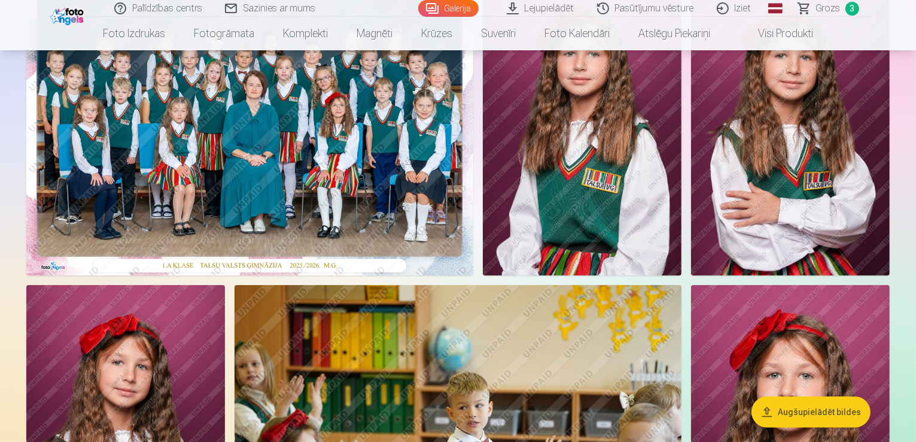
scroll to position [170, 0]
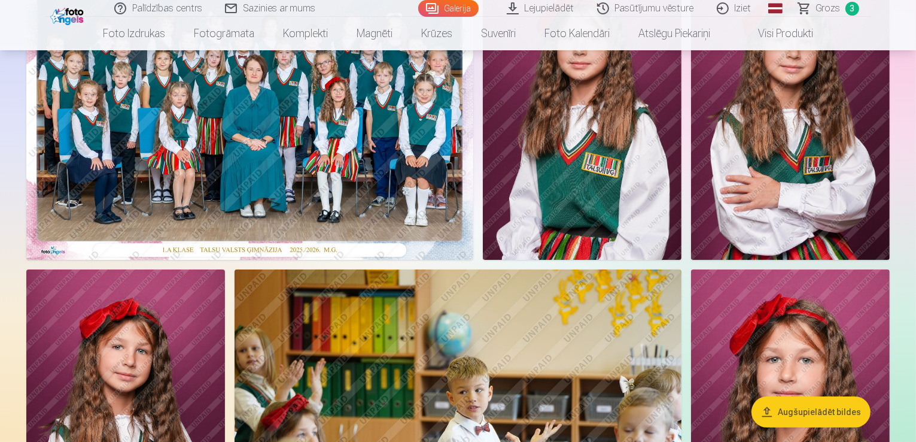
click at [682, 260] on img at bounding box center [582, 111] width 199 height 298
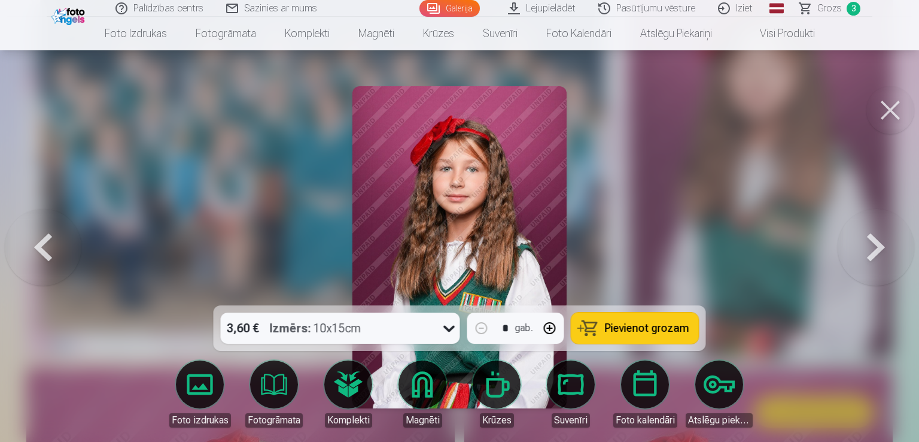
click at [876, 108] on button at bounding box center [890, 110] width 48 height 48
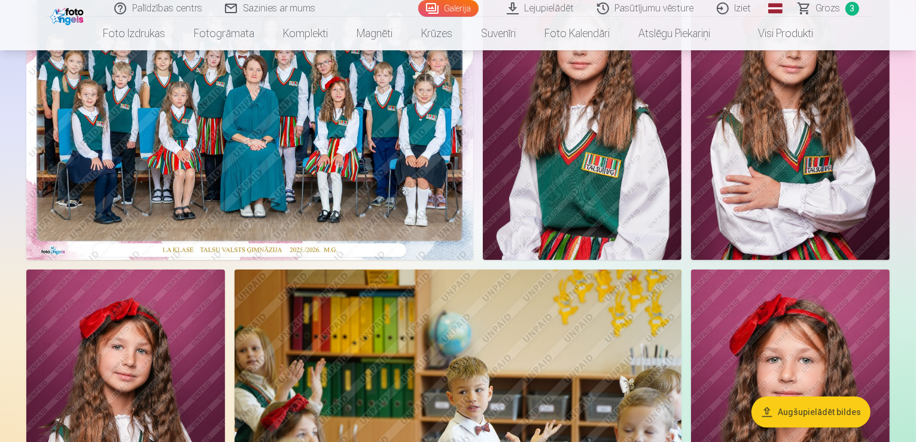
click at [826, 5] on span "Grozs" at bounding box center [828, 8] width 25 height 14
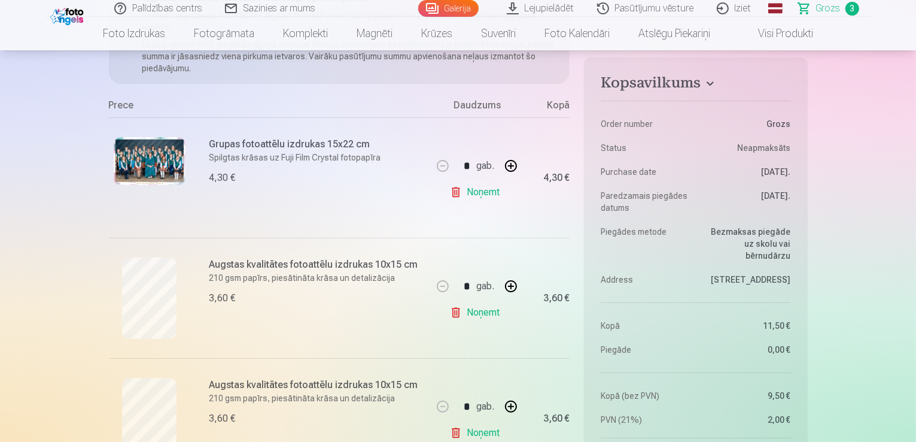
scroll to position [197, 0]
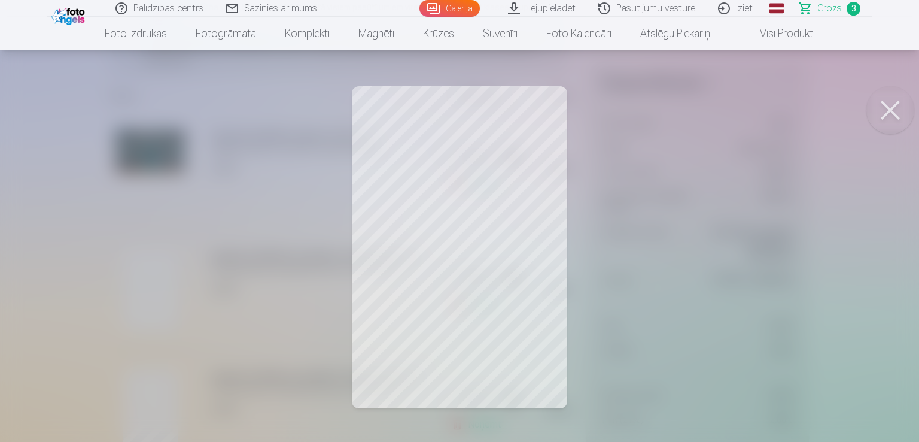
click at [484, 215] on div at bounding box center [459, 221] width 919 height 442
click at [618, 183] on div at bounding box center [459, 221] width 919 height 442
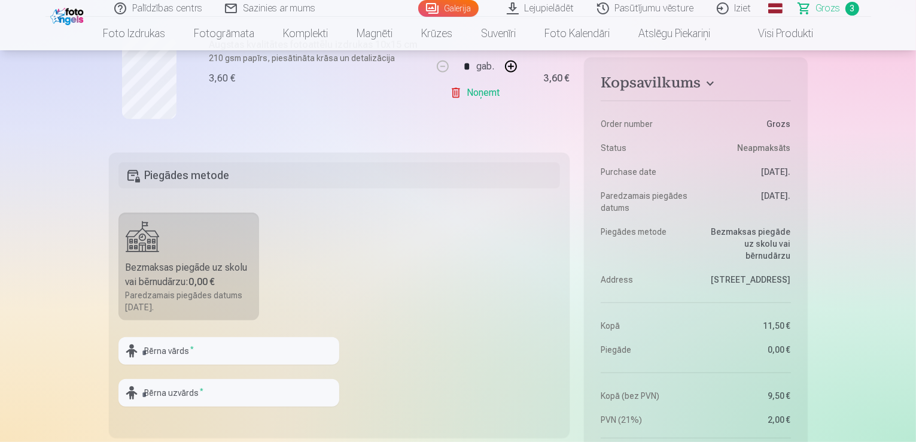
scroll to position [531, 0]
click at [220, 351] on input "text" at bounding box center [228, 349] width 221 height 28
click at [192, 352] on input "text" at bounding box center [228, 349] width 221 height 28
click at [209, 344] on input "**********" at bounding box center [228, 349] width 221 height 28
type input "*****"
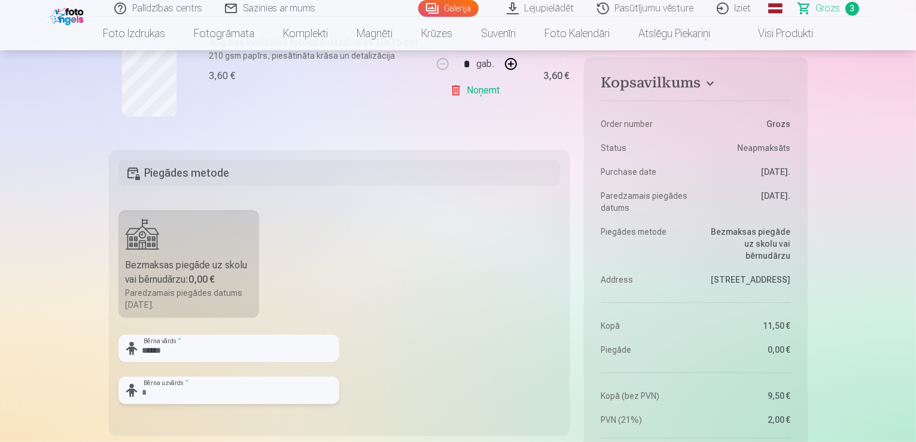
click at [192, 394] on input "text" at bounding box center [228, 390] width 221 height 28
type input "******"
click at [457, 296] on fieldset "Piegādes metode Bezmaksas piegāde uz skolu vai bērnudārzu : 0,00 € Paredzamais …" at bounding box center [339, 292] width 461 height 285
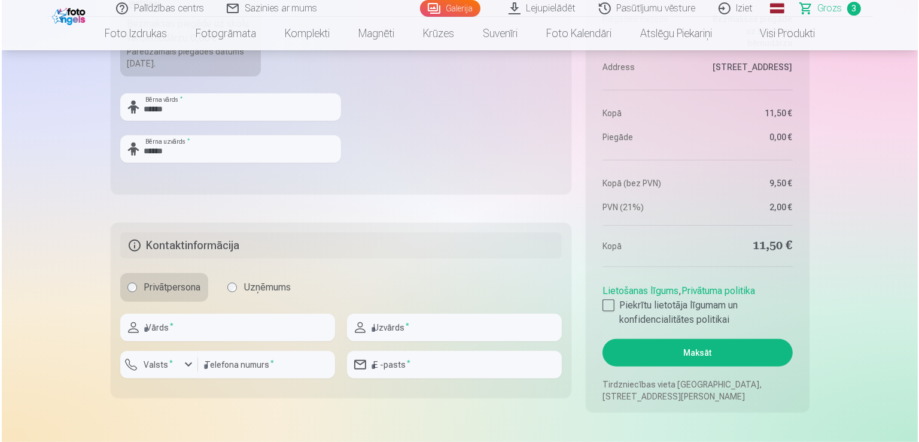
scroll to position [773, 0]
click at [607, 308] on div at bounding box center [607, 305] width 12 height 12
click at [242, 323] on input "text" at bounding box center [225, 327] width 215 height 28
type input "******"
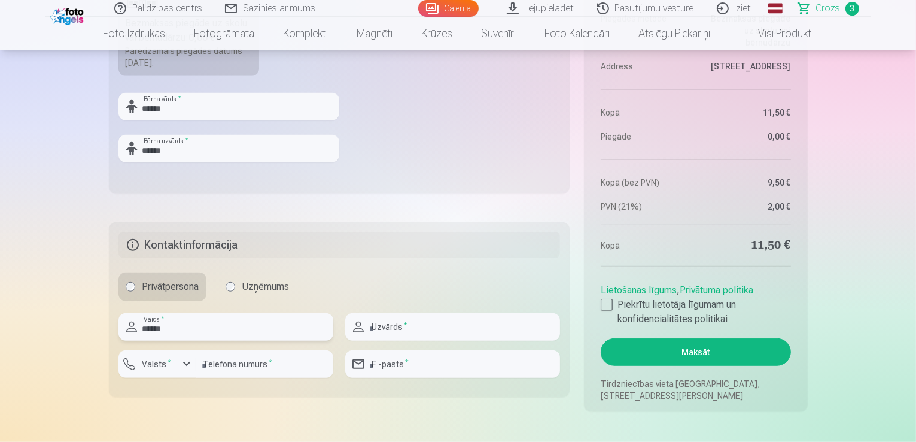
type input "********"
click at [390, 367] on input "**********" at bounding box center [452, 364] width 215 height 28
click at [455, 367] on input "**********" at bounding box center [452, 364] width 215 height 28
type input "**********"
click at [186, 362] on div "button" at bounding box center [187, 364] width 14 height 14
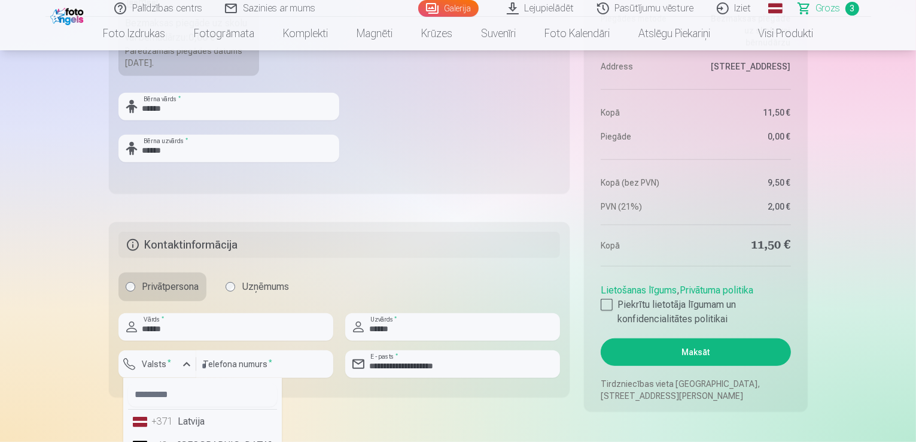
click at [186, 424] on li "+371 Latvija" at bounding box center [202, 421] width 149 height 24
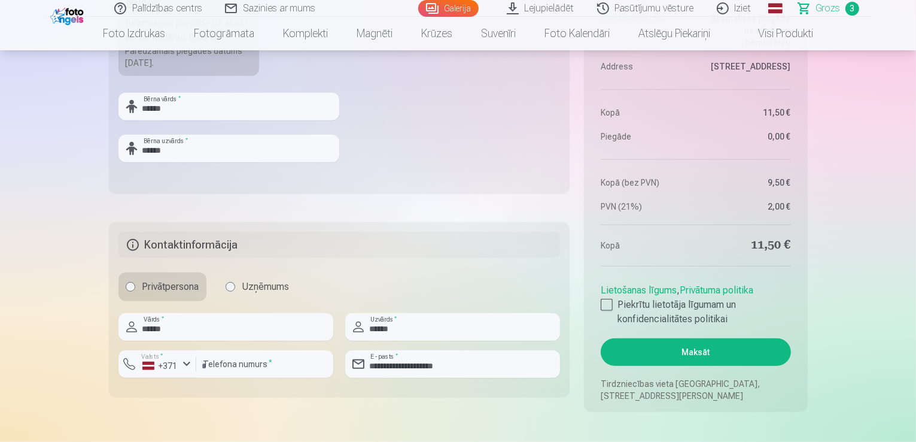
click at [713, 355] on button "Maksāt" at bounding box center [696, 352] width 190 height 28
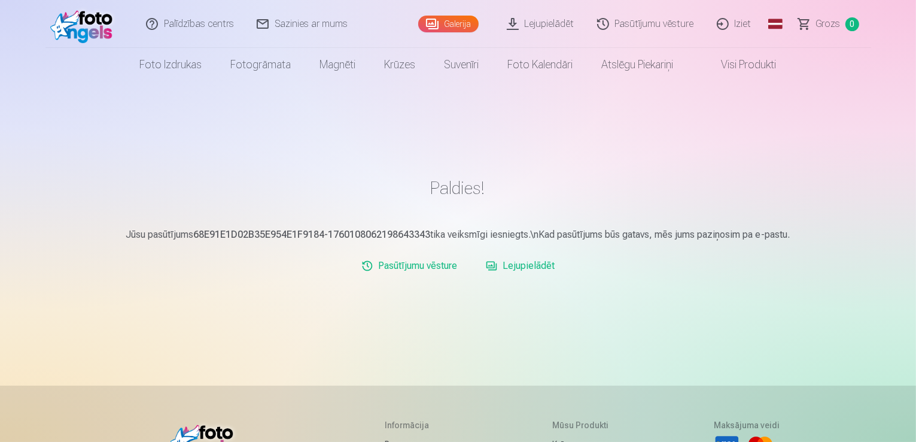
click at [518, 260] on link "Lejupielādēt" at bounding box center [520, 266] width 78 height 24
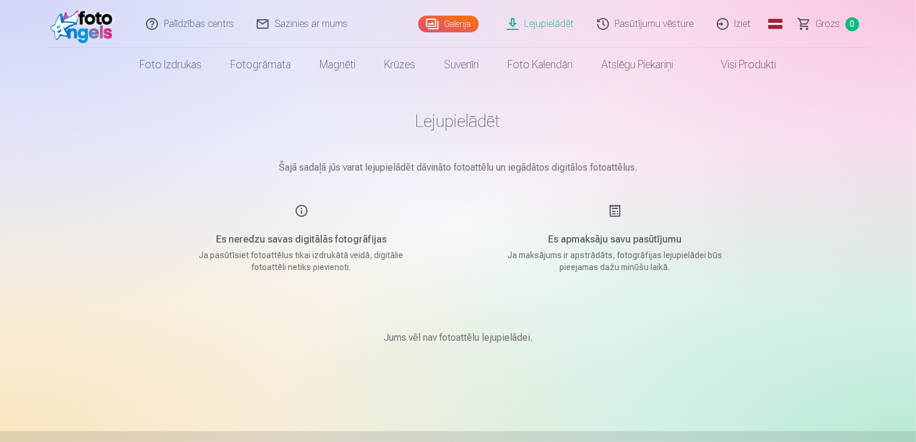
click at [627, 27] on link "Pasūtījumu vēsture" at bounding box center [646, 24] width 120 height 48
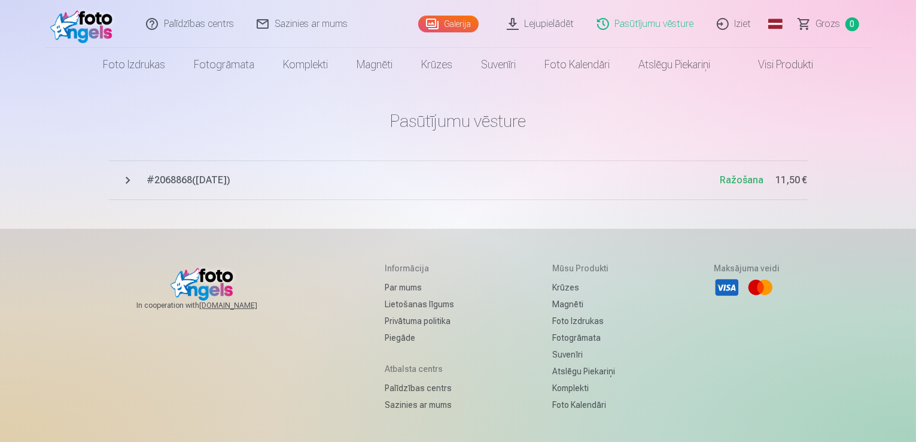
click at [165, 177] on span "# 2068868 ( 10.10.2025 )" at bounding box center [433, 180] width 573 height 14
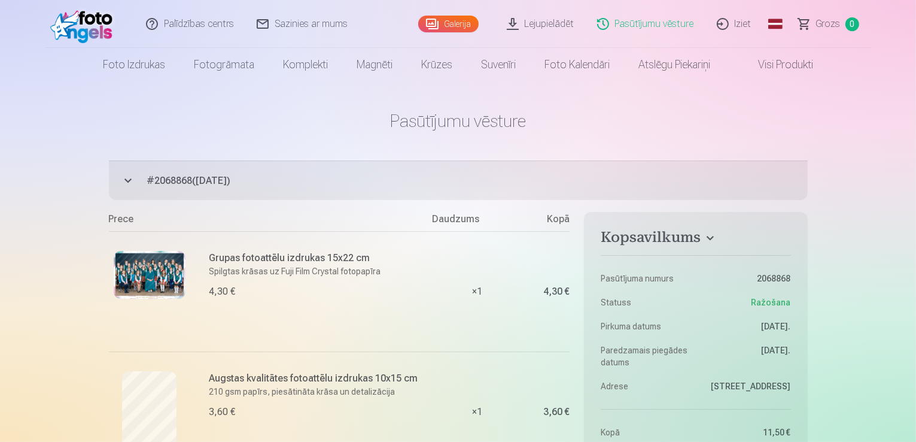
click at [83, 22] on img at bounding box center [84, 24] width 69 height 38
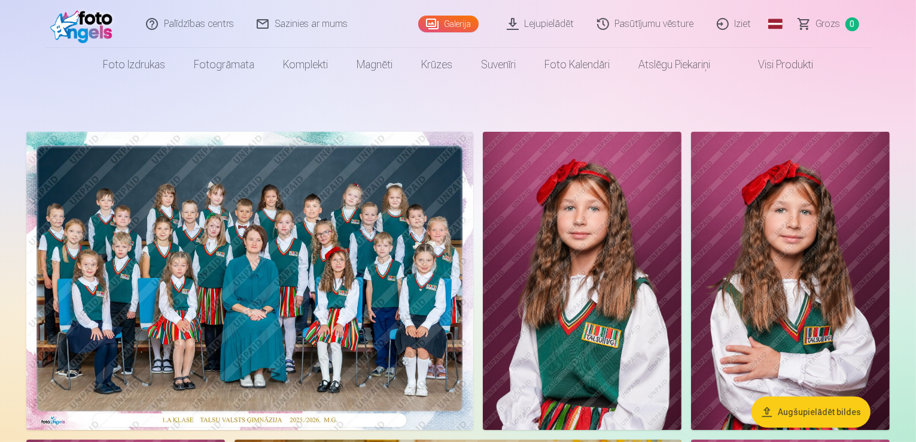
click at [741, 27] on link "Iziet" at bounding box center [734, 24] width 57 height 48
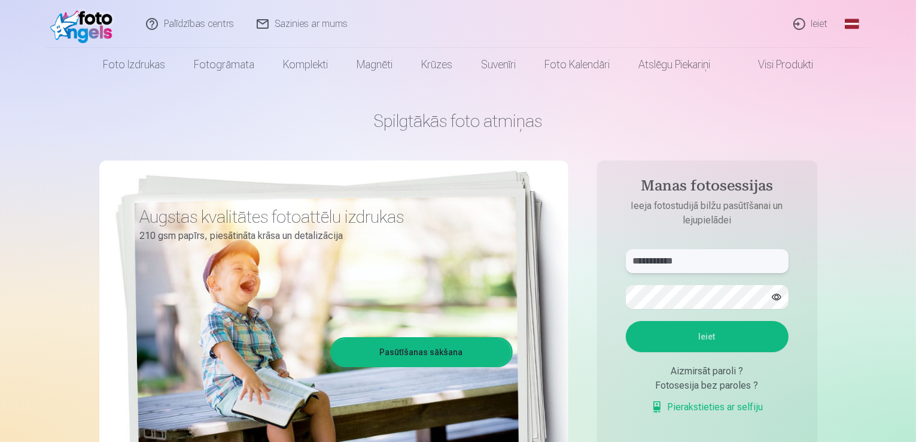
click at [704, 264] on input "**********" at bounding box center [707, 261] width 163 height 24
type input "**********"
click at [665, 340] on button "Ieiet" at bounding box center [707, 336] width 163 height 31
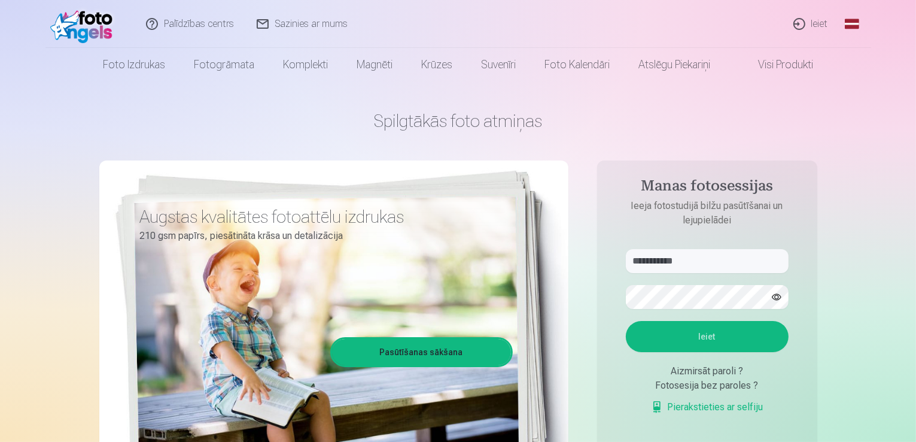
click at [714, 343] on button "Ieiet" at bounding box center [707, 336] width 163 height 31
